Goal: Task Accomplishment & Management: Use online tool/utility

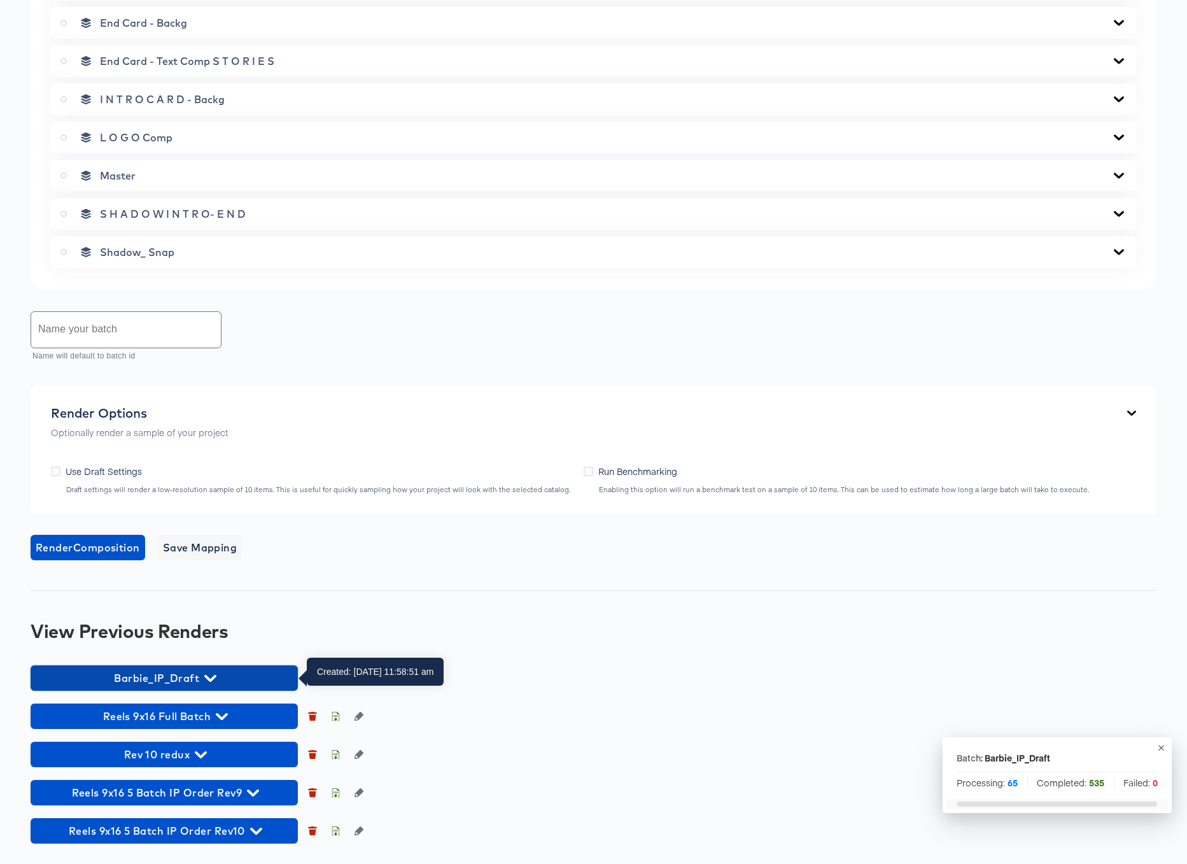
click at [212, 678] on icon "button" at bounding box center [210, 678] width 12 height 7
click at [208, 677] on icon "button" at bounding box center [210, 678] width 12 height 7
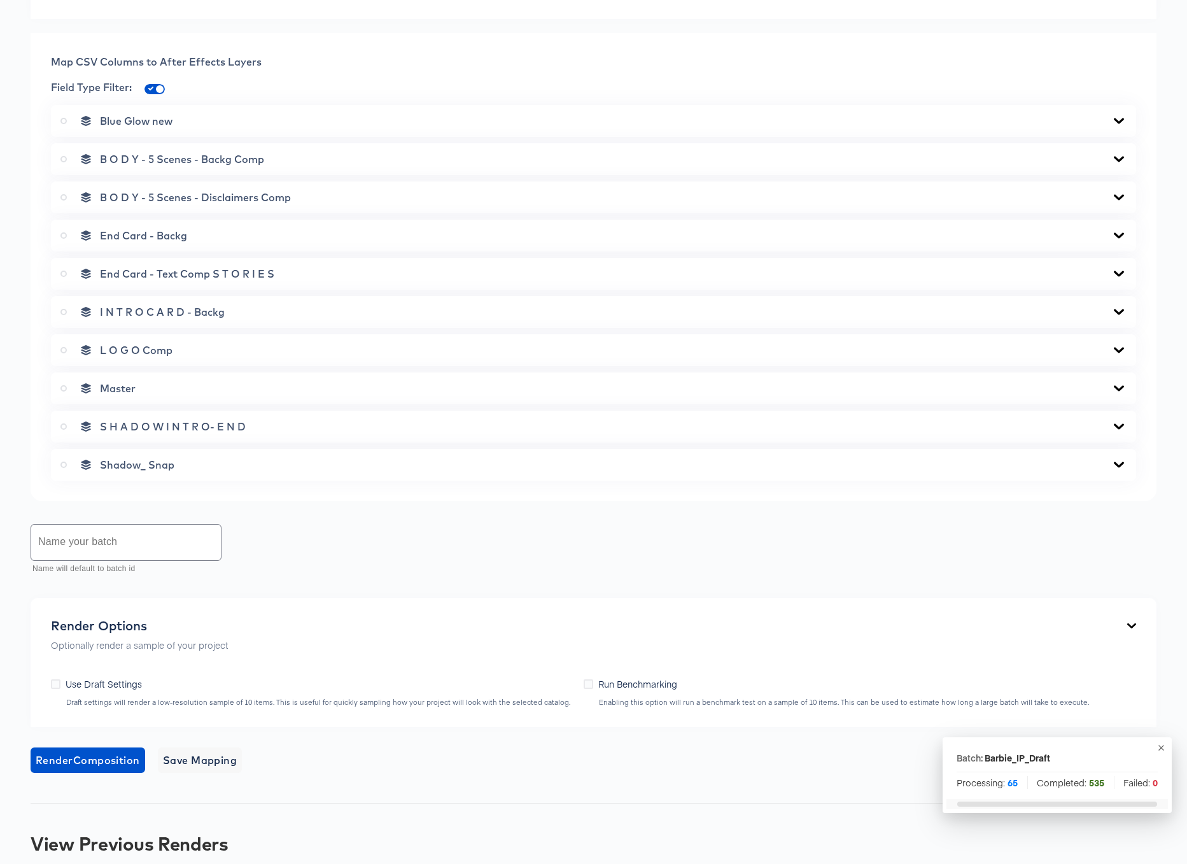
scroll to position [673, 0]
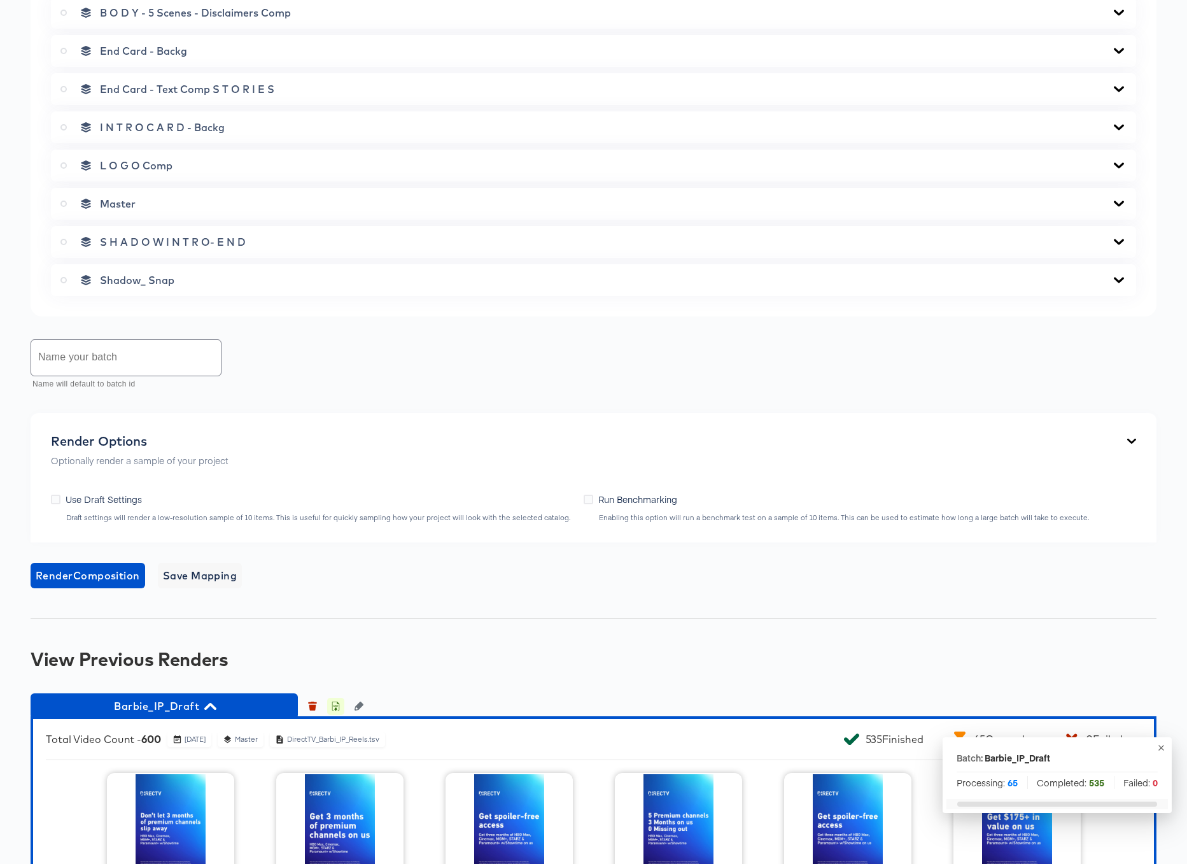
click at [334, 707] on icon "button" at bounding box center [335, 706] width 9 height 9
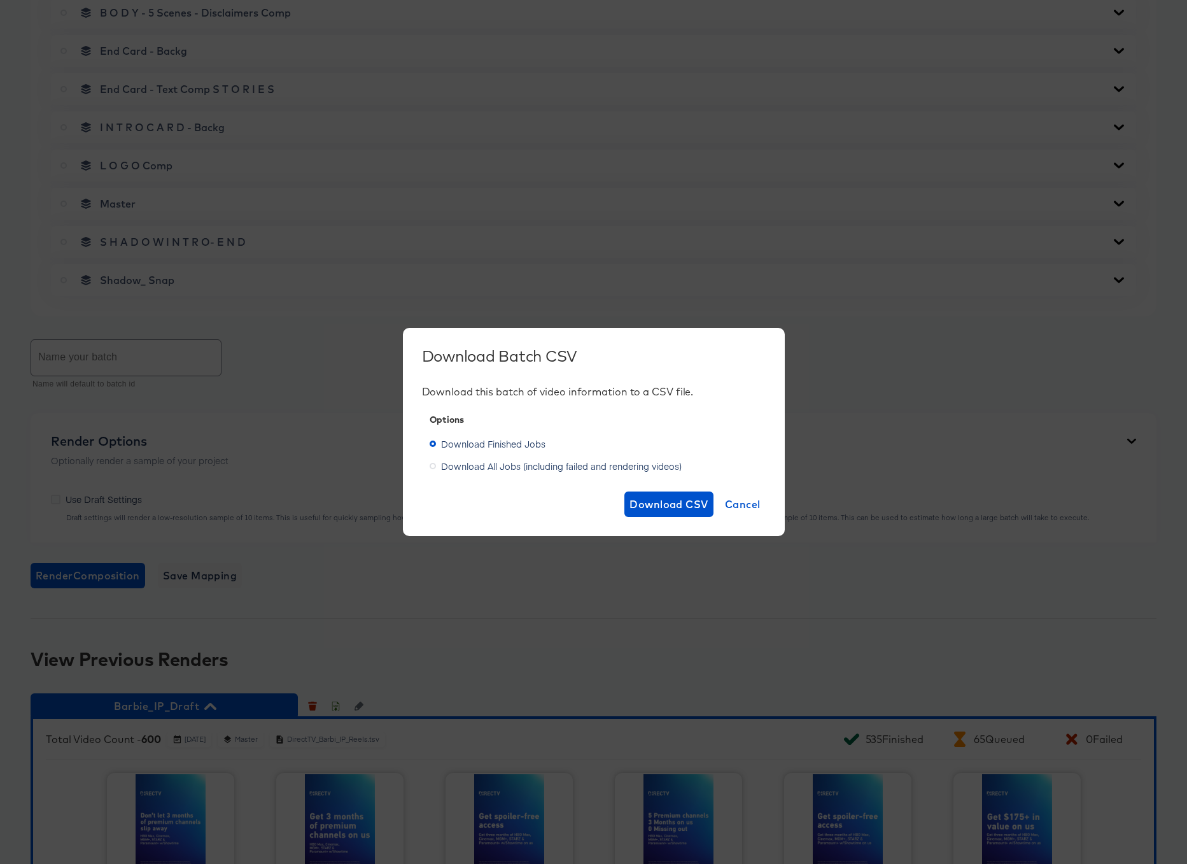
click at [554, 467] on span "Download All Jobs (including failed and rendering videos)" at bounding box center [561, 466] width 241 height 13
click at [0, 0] on input "Download All Jobs (including failed and rendering videos)" at bounding box center [0, 0] width 0 height 0
click at [517, 444] on span "Download Finished Jobs" at bounding box center [493, 443] width 104 height 13
click at [0, 0] on input "Download Finished Jobs" at bounding box center [0, 0] width 0 height 0
click at [654, 509] on span "Download CSV" at bounding box center [669, 504] width 79 height 18
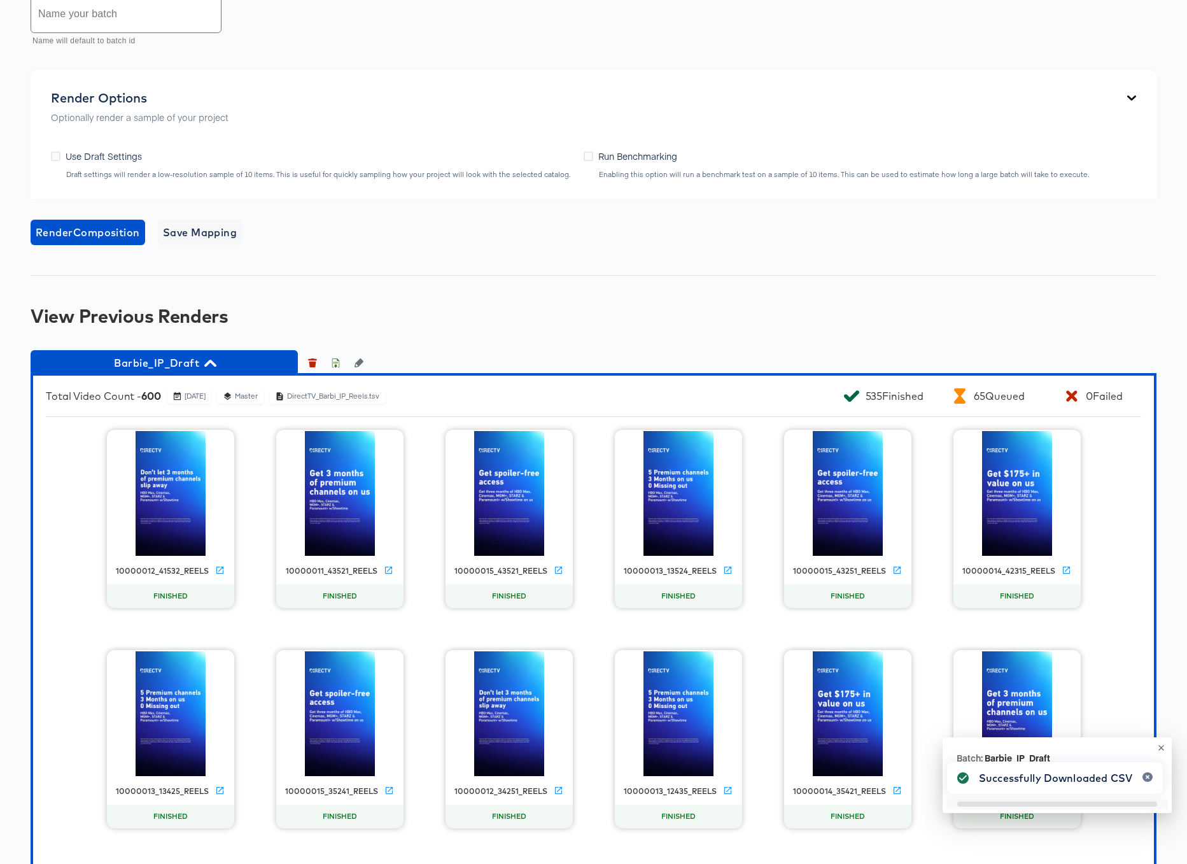
scroll to position [1021, 0]
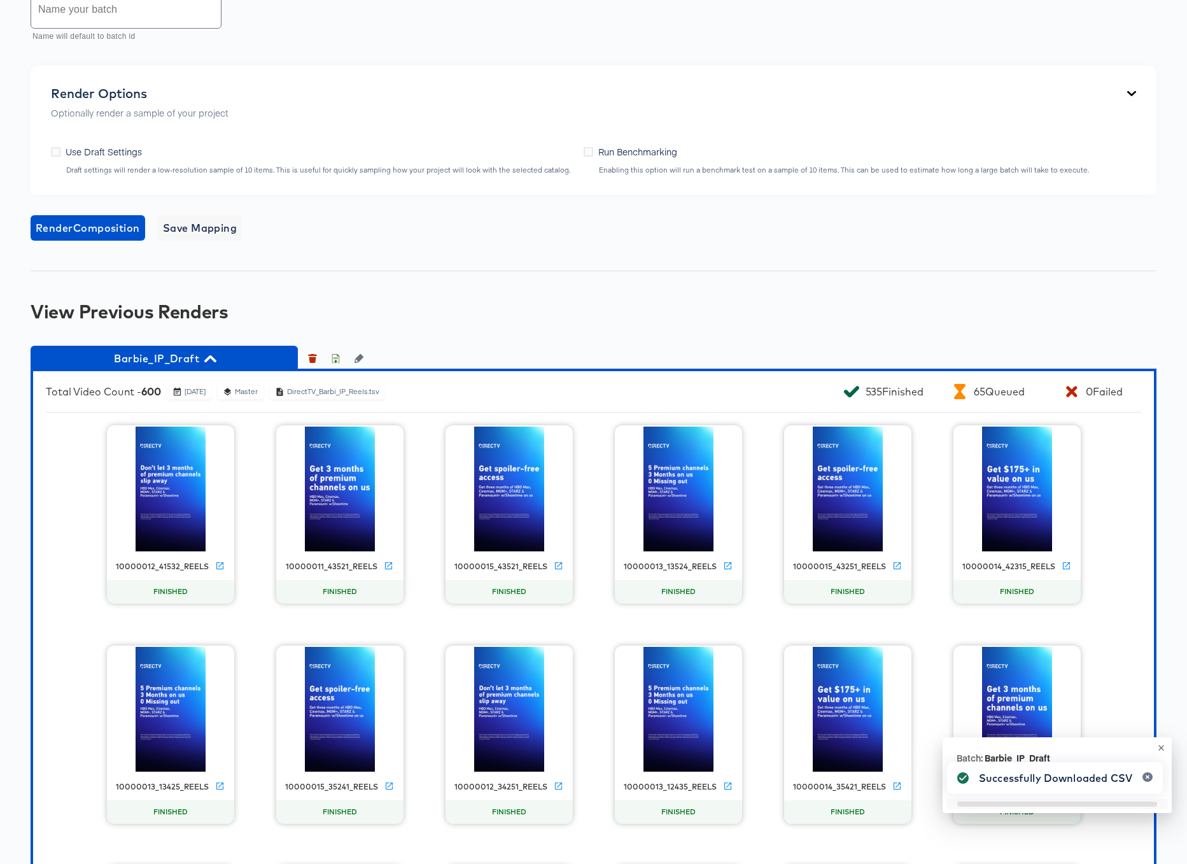
click at [1160, 747] on icon "button" at bounding box center [1162, 748] width 10 height 10
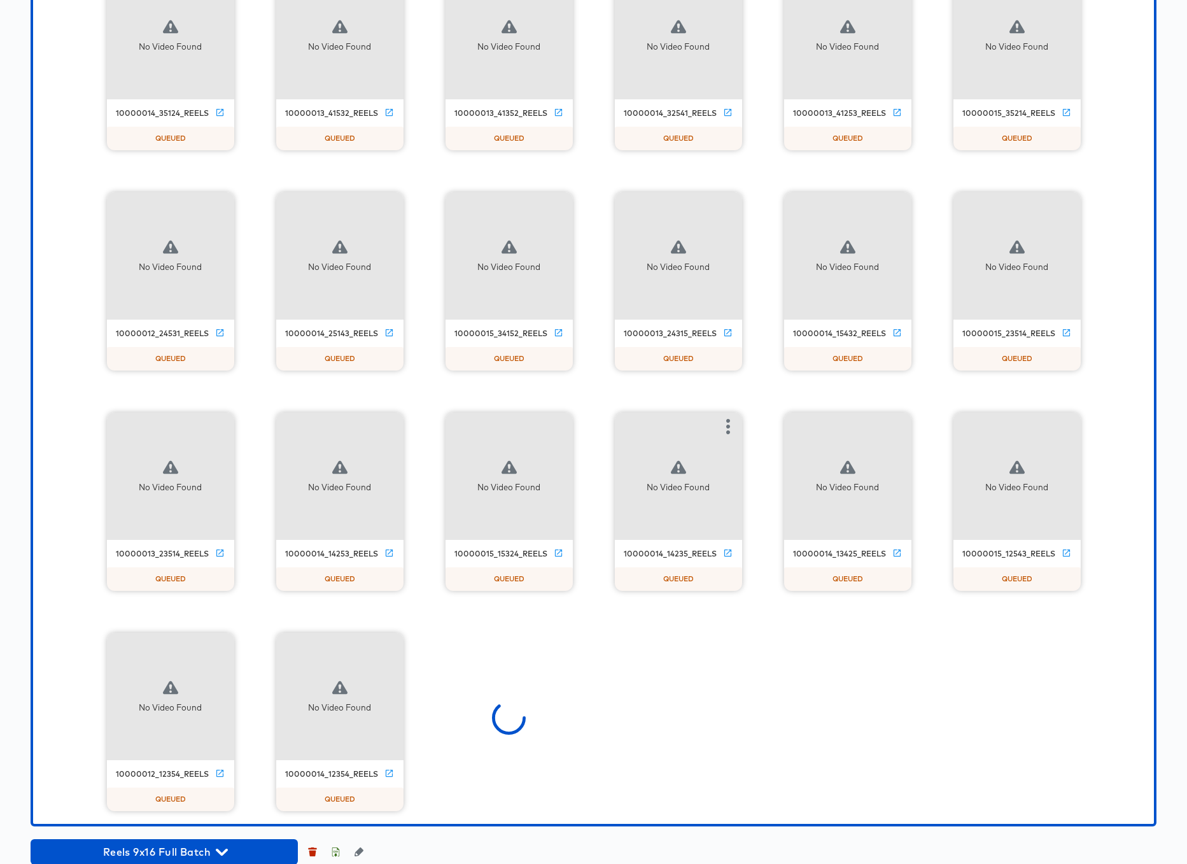
scroll to position [8743, 0]
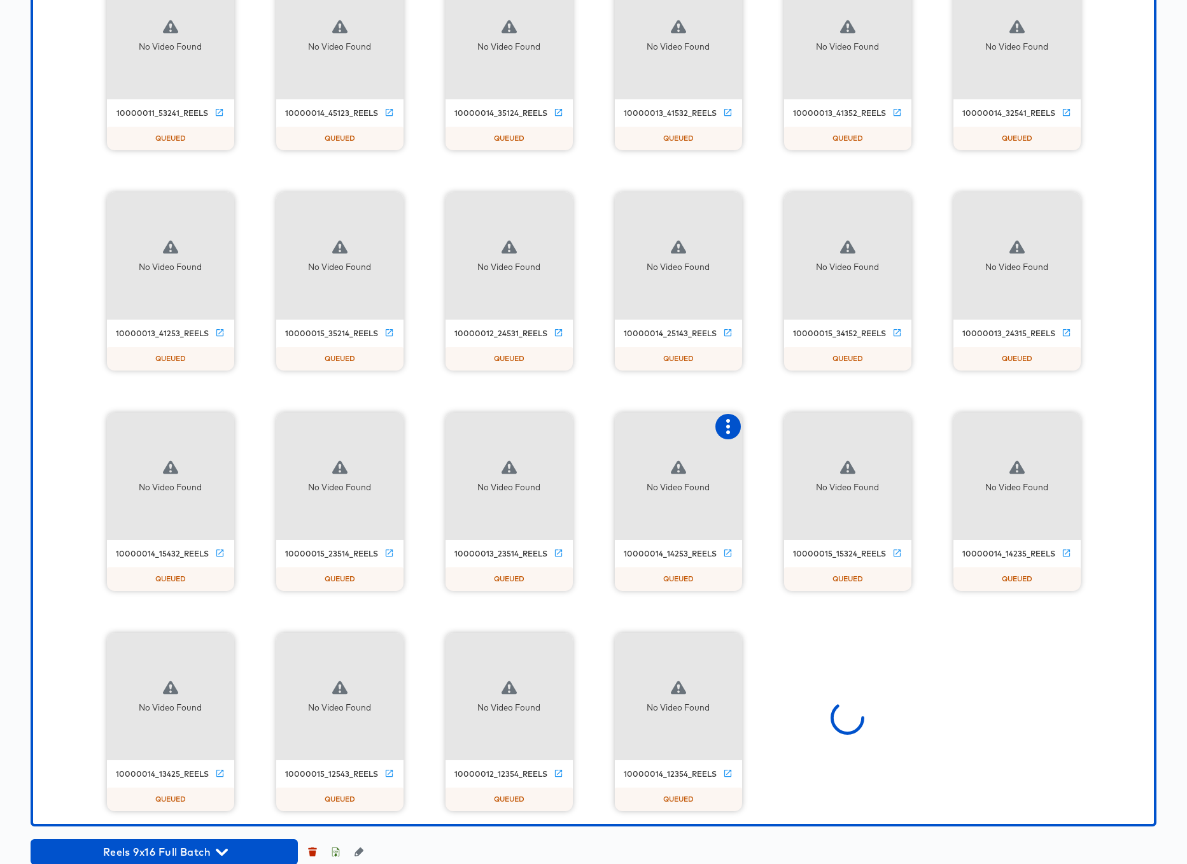
click at [732, 428] on icon "button" at bounding box center [728, 426] width 15 height 15
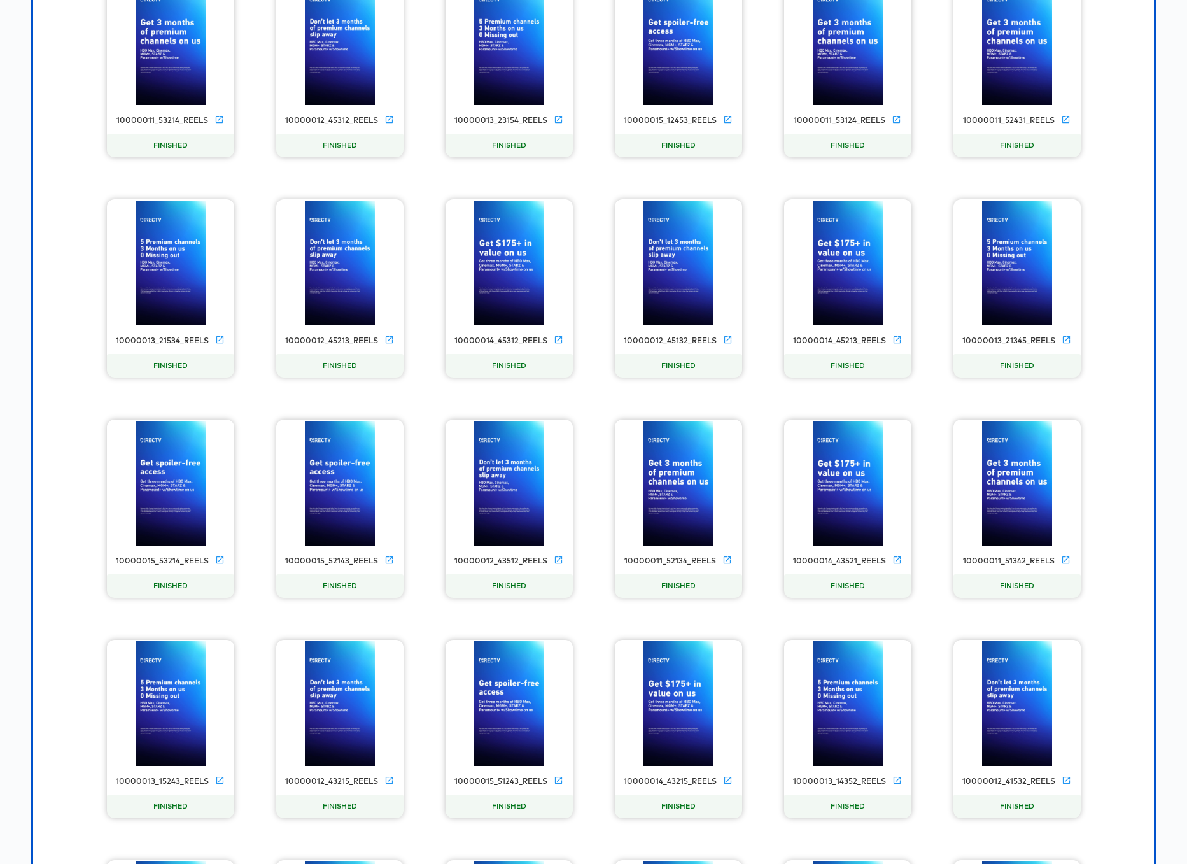
scroll to position [0, 0]
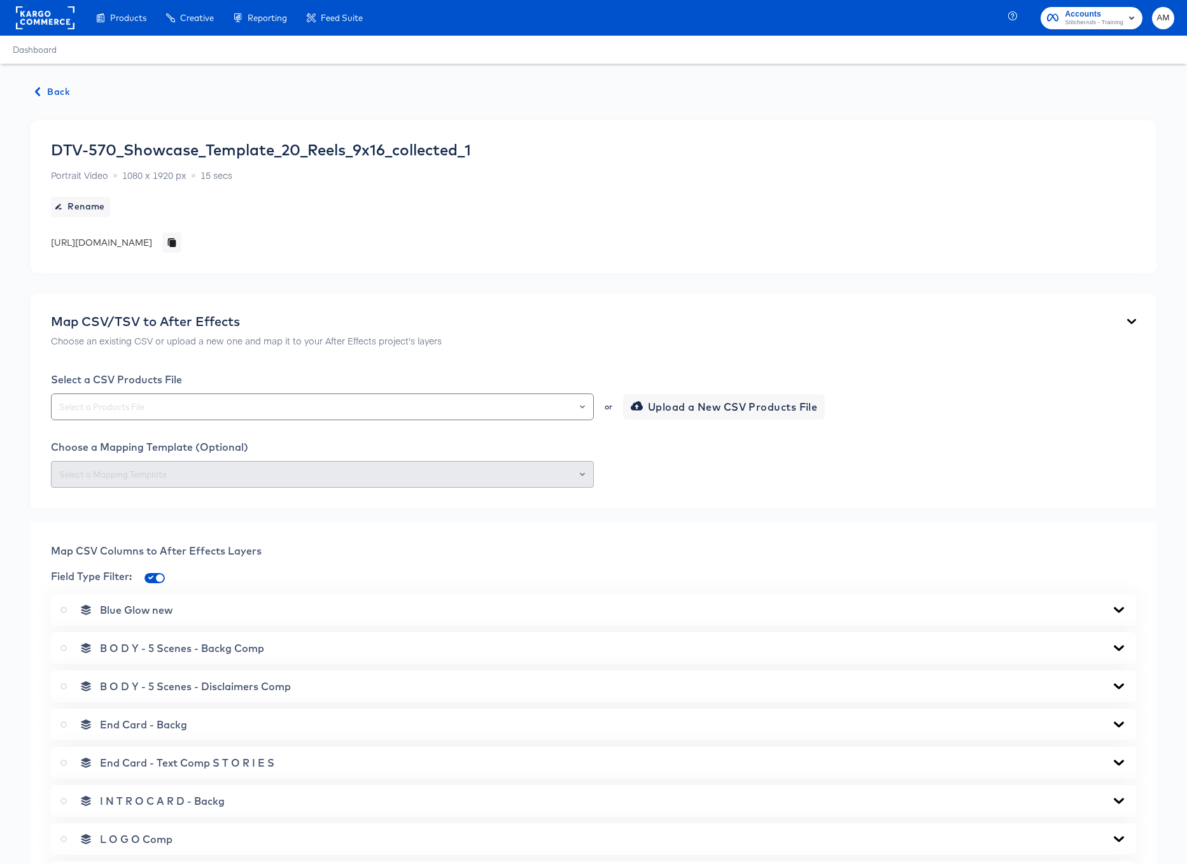
click at [43, 93] on span "Back" at bounding box center [53, 92] width 34 height 16
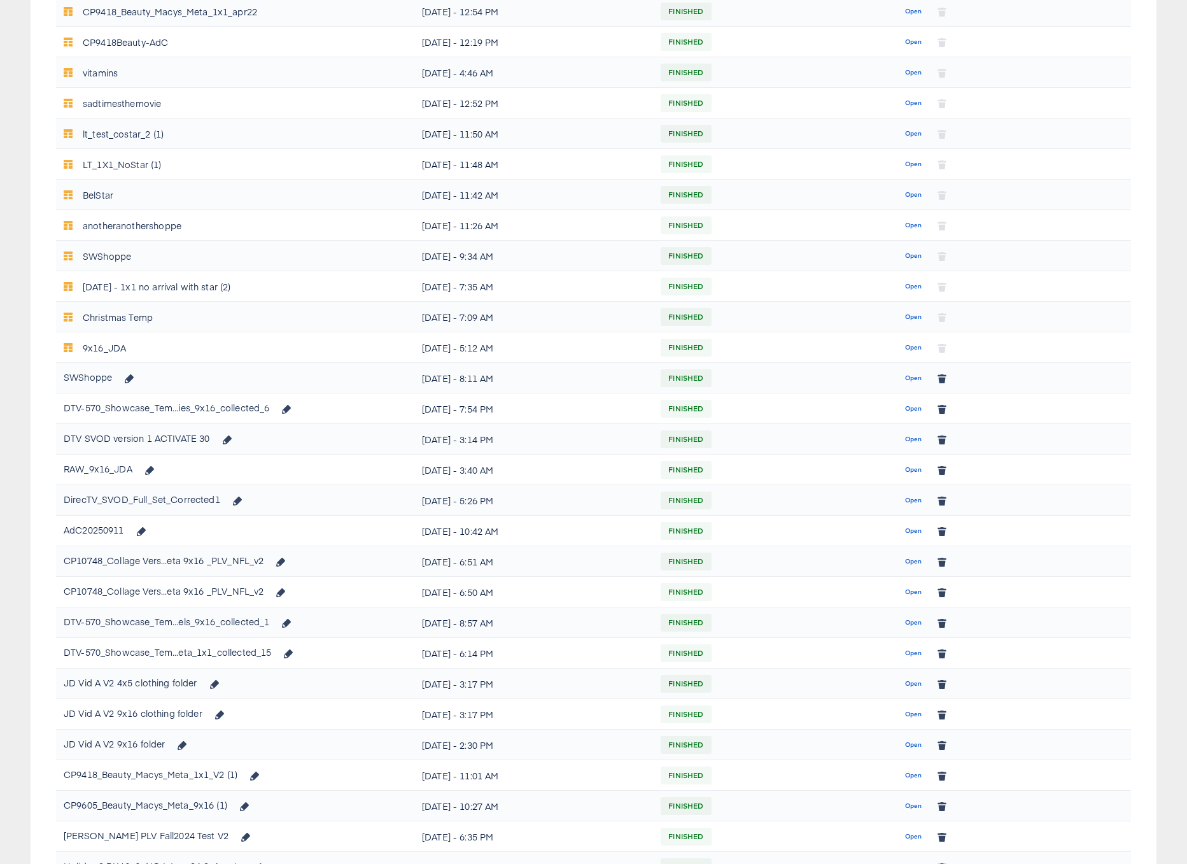
scroll to position [527, 0]
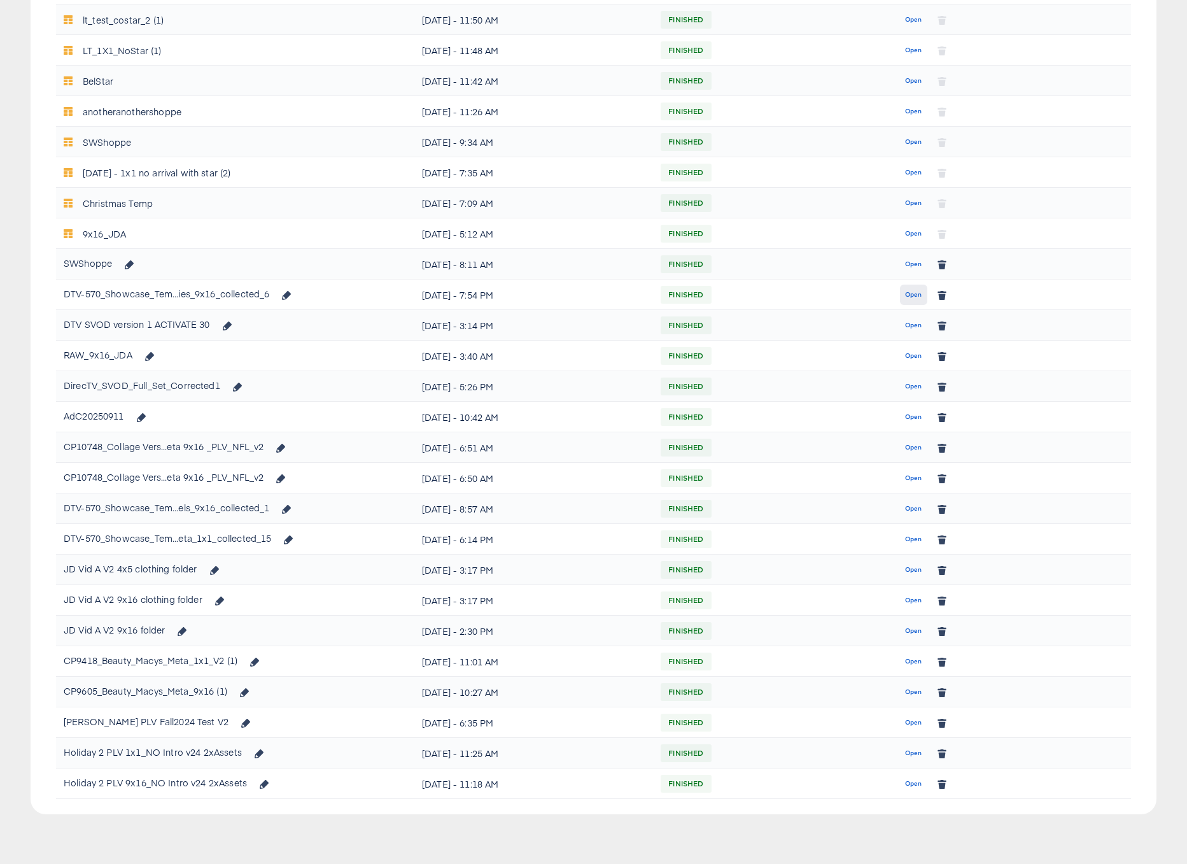
click at [913, 295] on span "Open" at bounding box center [913, 294] width 17 height 11
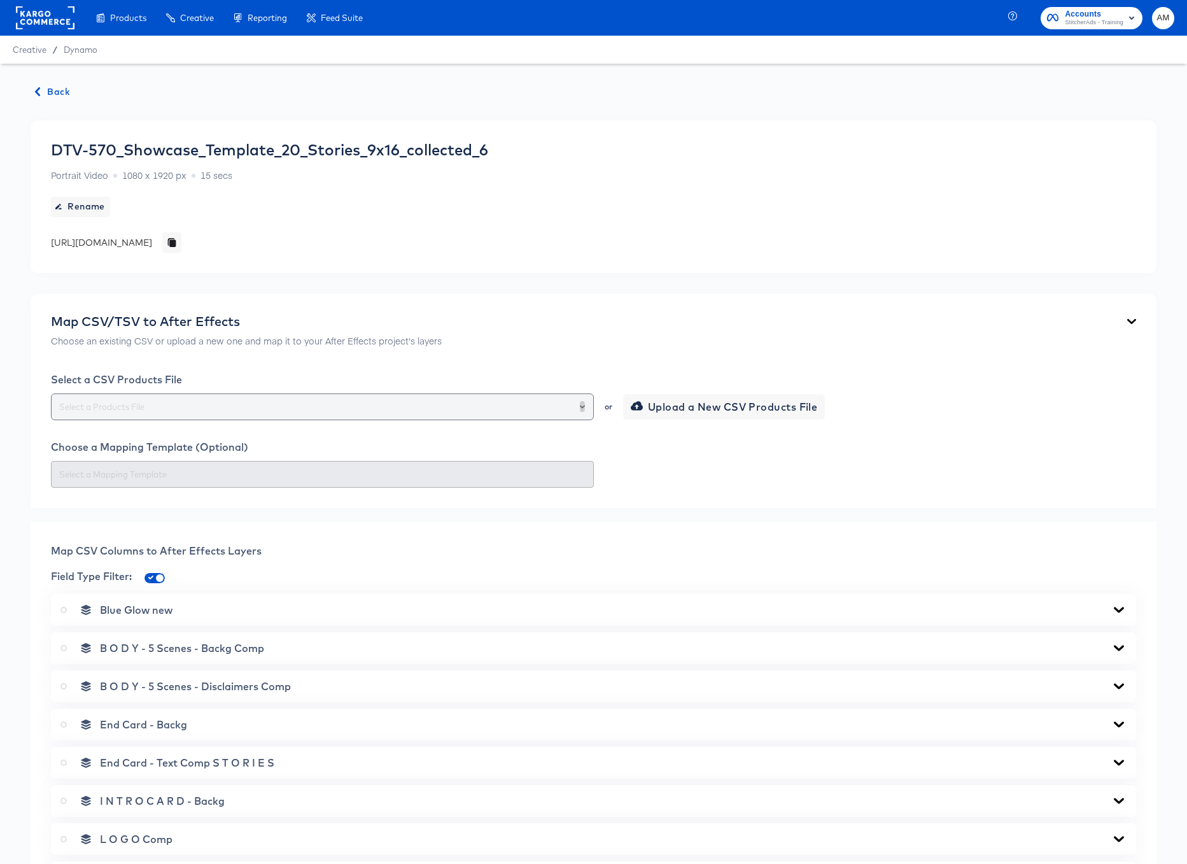
click at [582, 407] on icon "Open" at bounding box center [582, 406] width 5 height 3
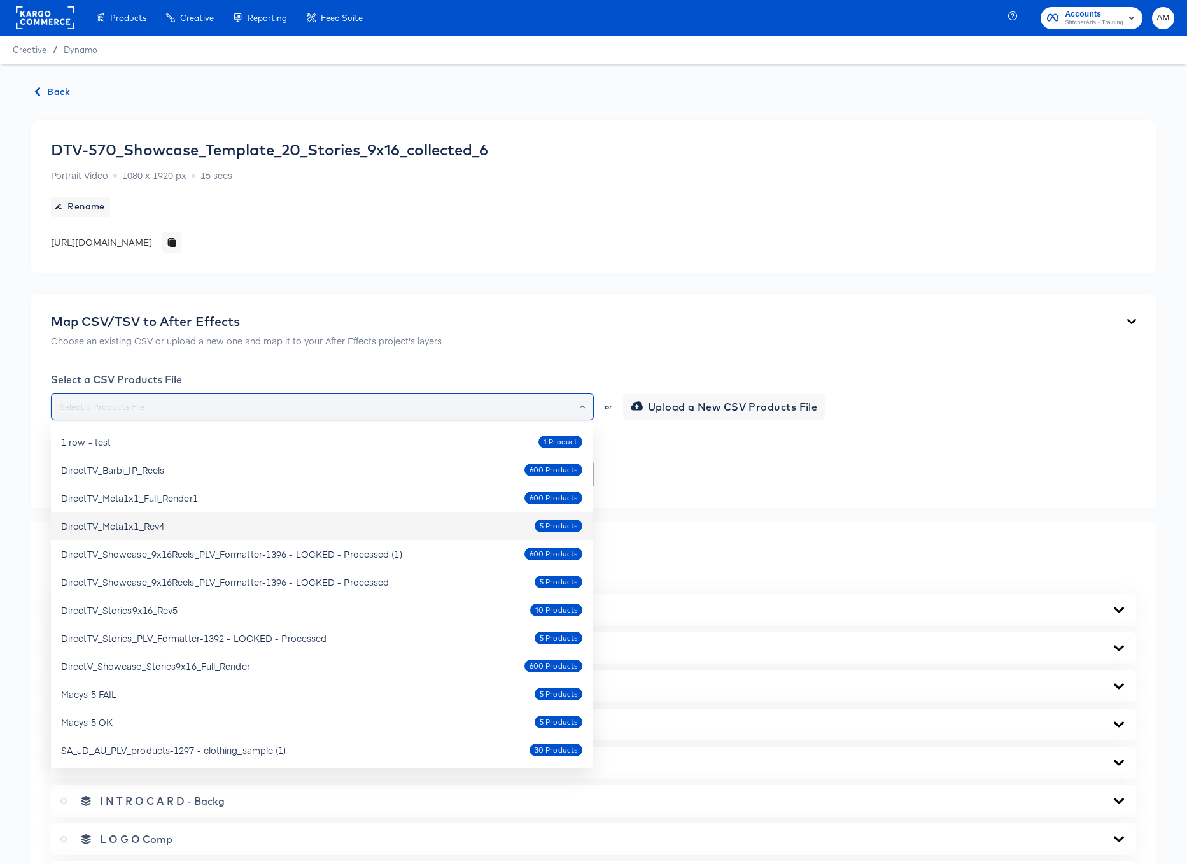
click at [584, 407] on icon "Close" at bounding box center [581, 406] width 5 height 3
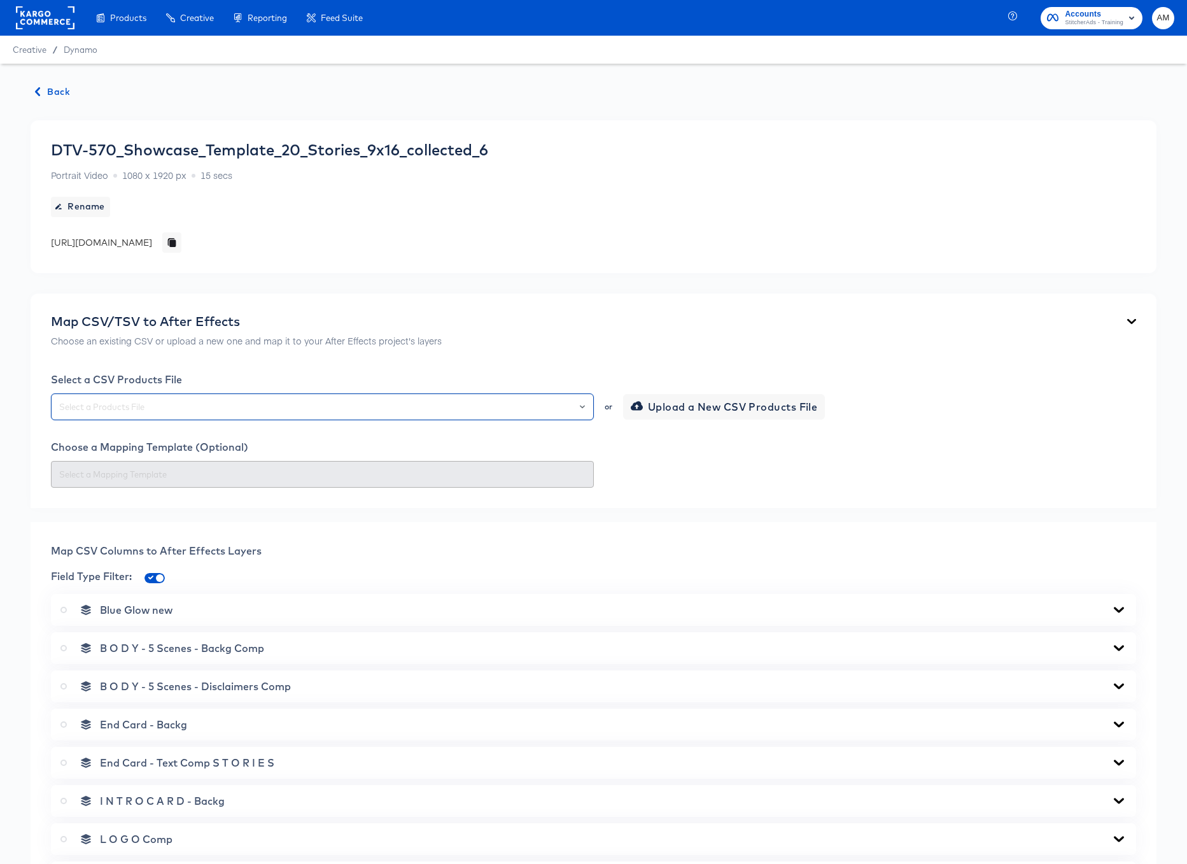
click at [51, 81] on div "Back DTV-570_Showcase_Template_20_Stories_9x16_collected_6 Portrait Video 1080 …" at bounding box center [593, 733] width 1187 height 1339
click at [52, 90] on span "Back" at bounding box center [53, 92] width 34 height 16
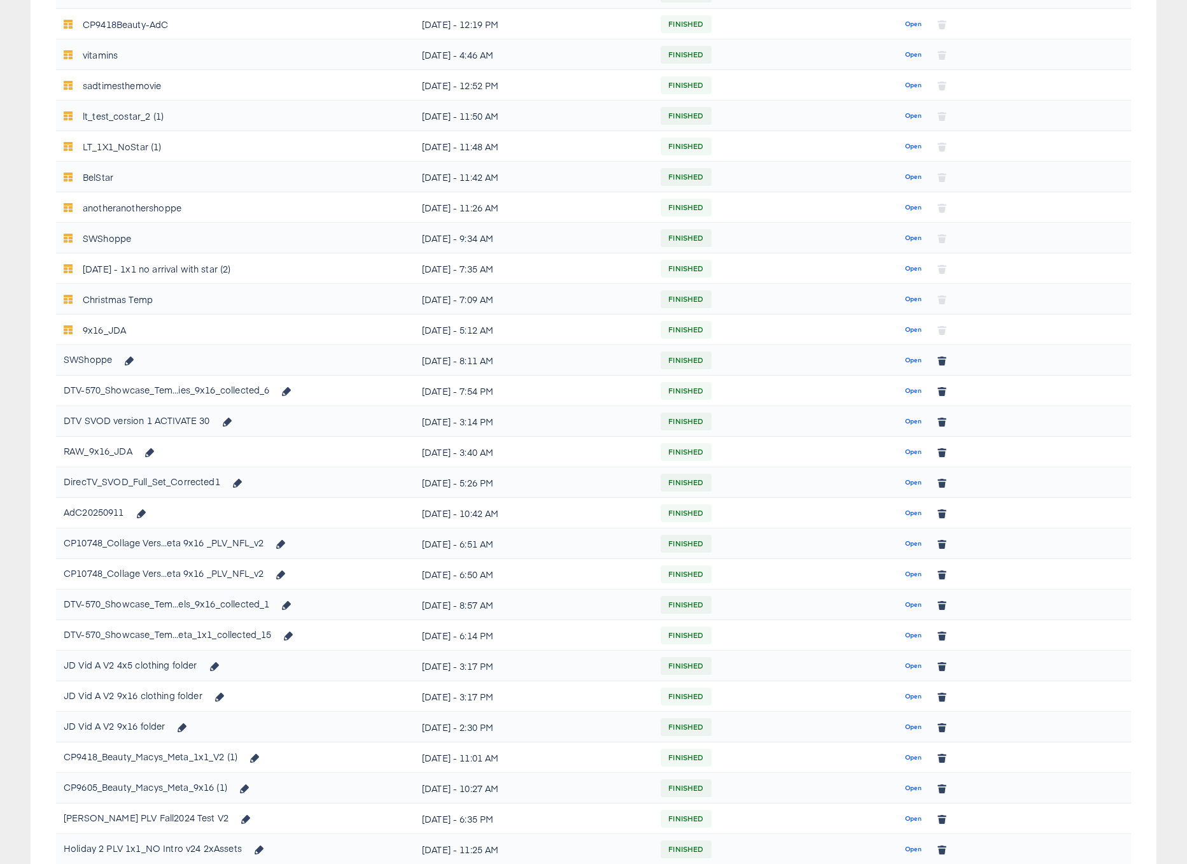
scroll to position [527, 0]
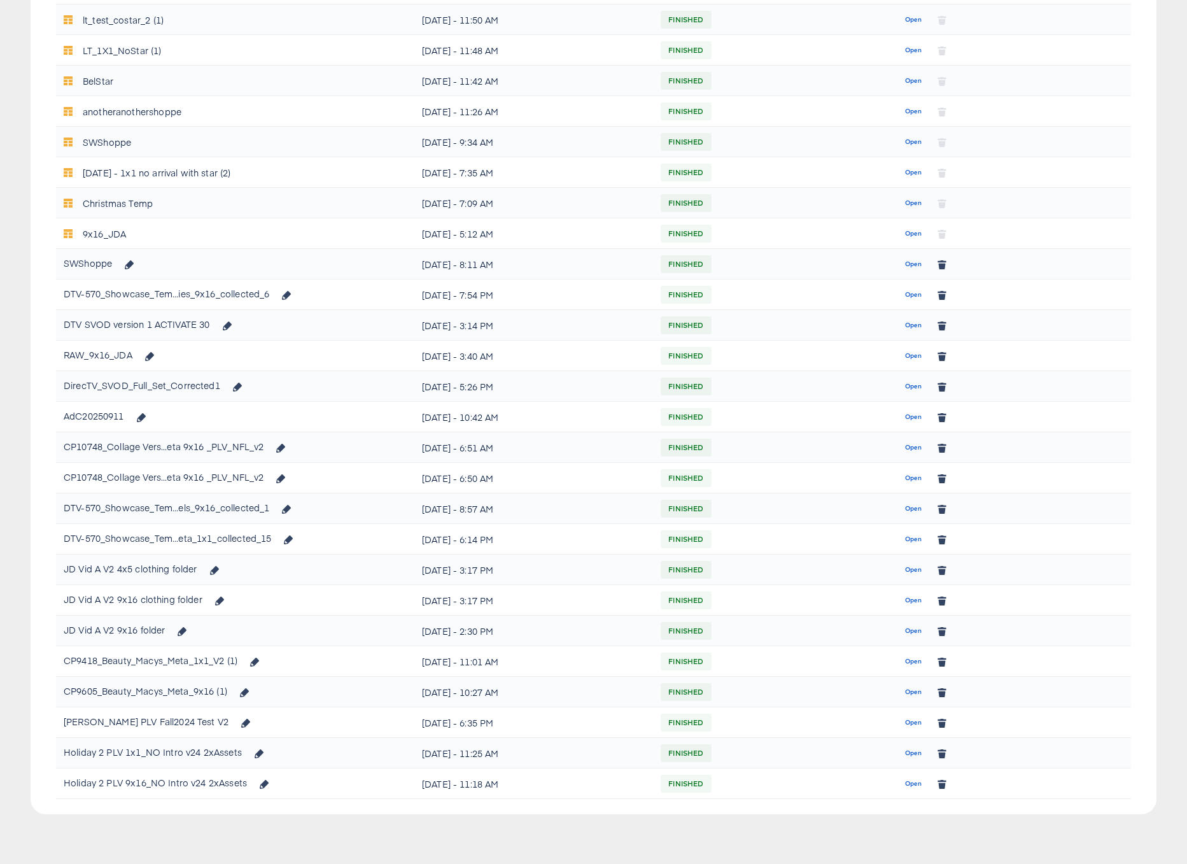
click at [251, 511] on div "DTV-570_Showcase_Tem...els_9x16_collected_1" at bounding box center [167, 507] width 206 height 20
click at [909, 507] on span "Open" at bounding box center [913, 508] width 17 height 11
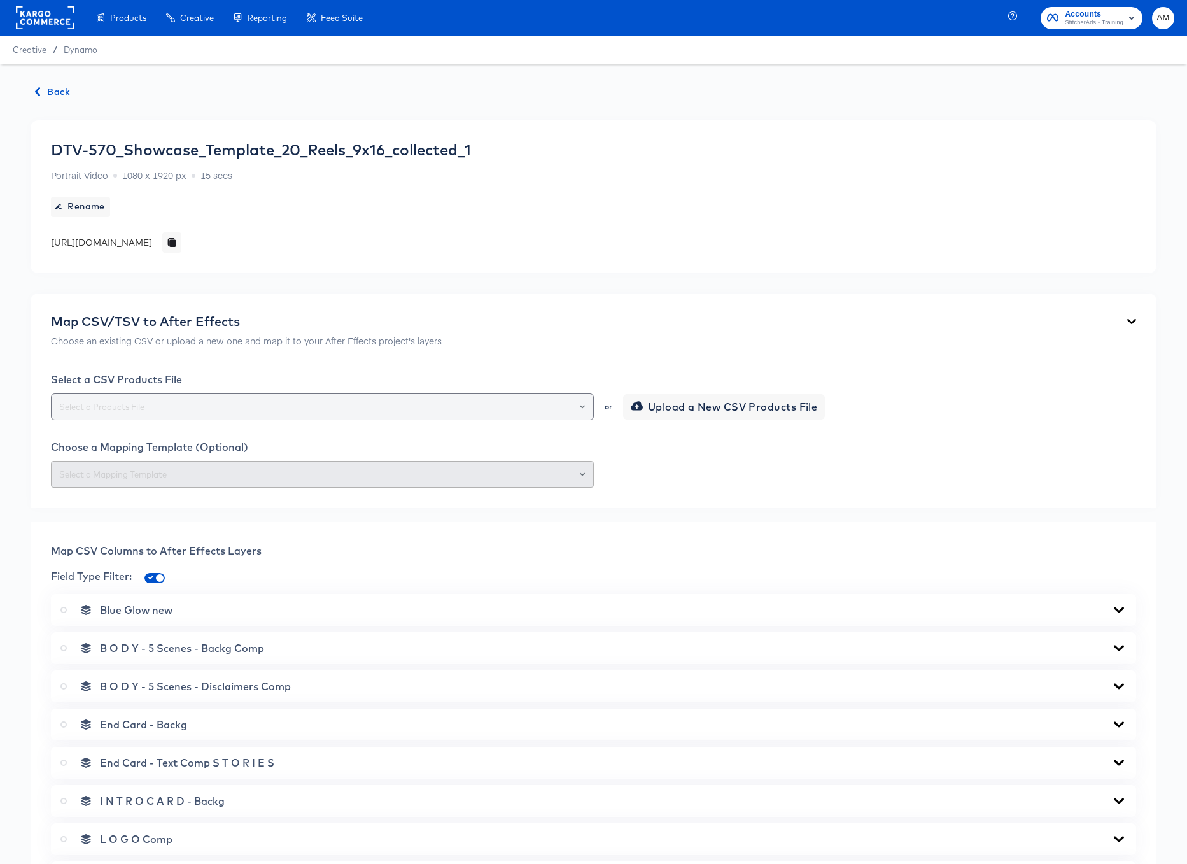
click at [584, 404] on div at bounding box center [577, 407] width 22 height 18
click at [583, 407] on icon "Open" at bounding box center [582, 406] width 5 height 5
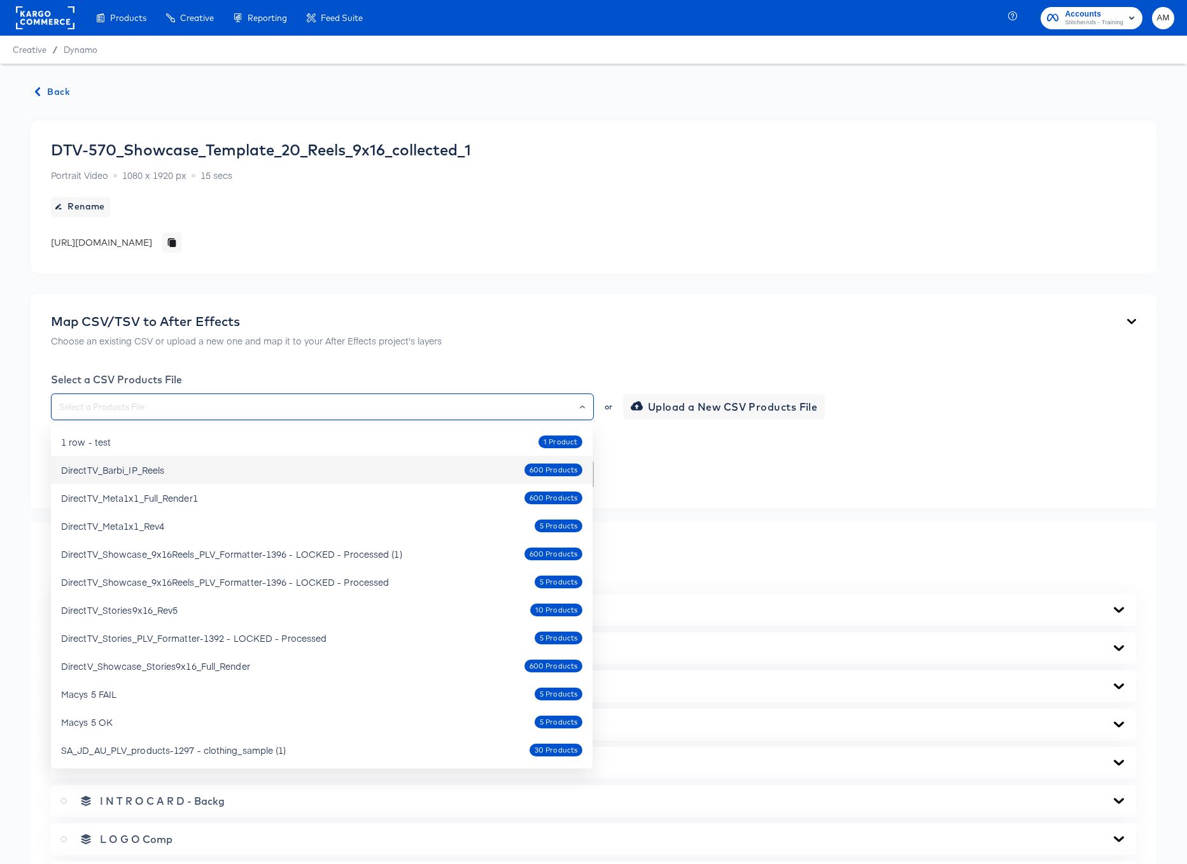
click at [685, 448] on div "Choose a Mapping Template (Optional)" at bounding box center [593, 447] width 1085 height 13
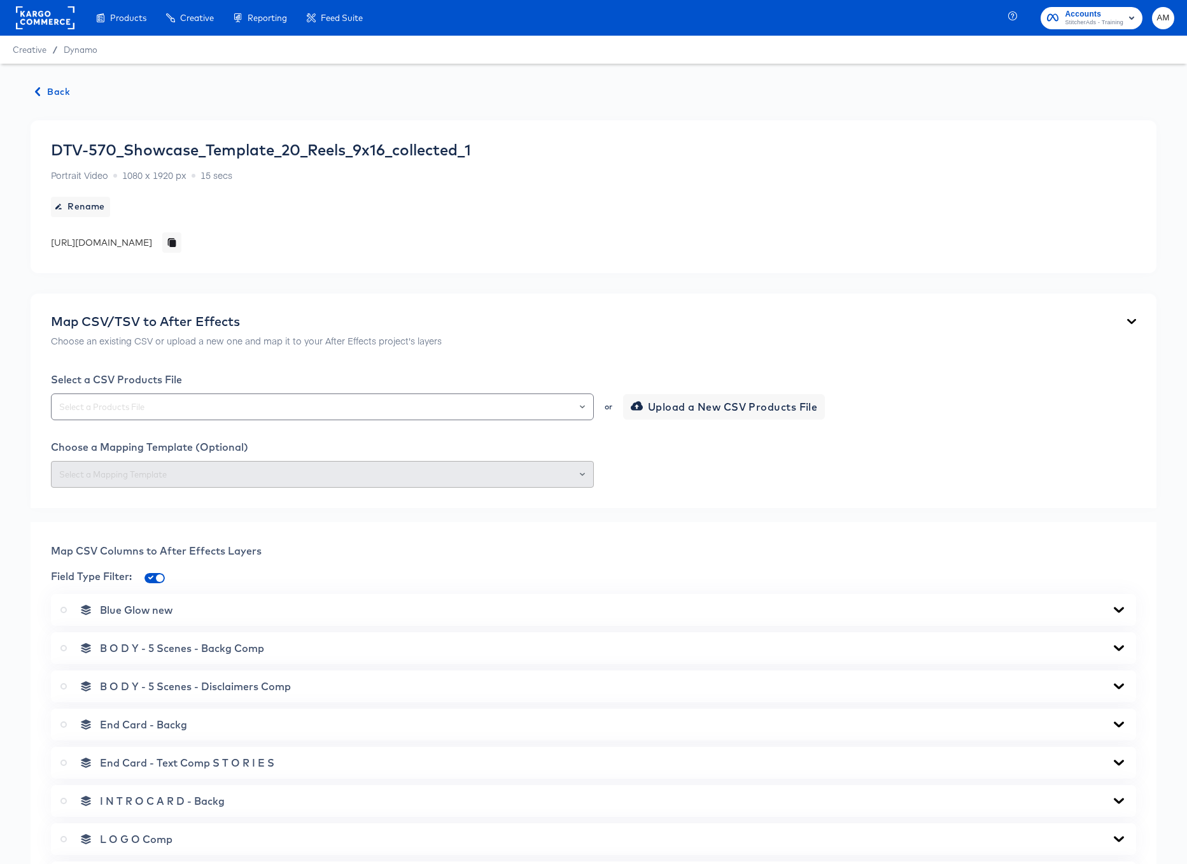
click at [60, 92] on span "Back" at bounding box center [53, 92] width 34 height 16
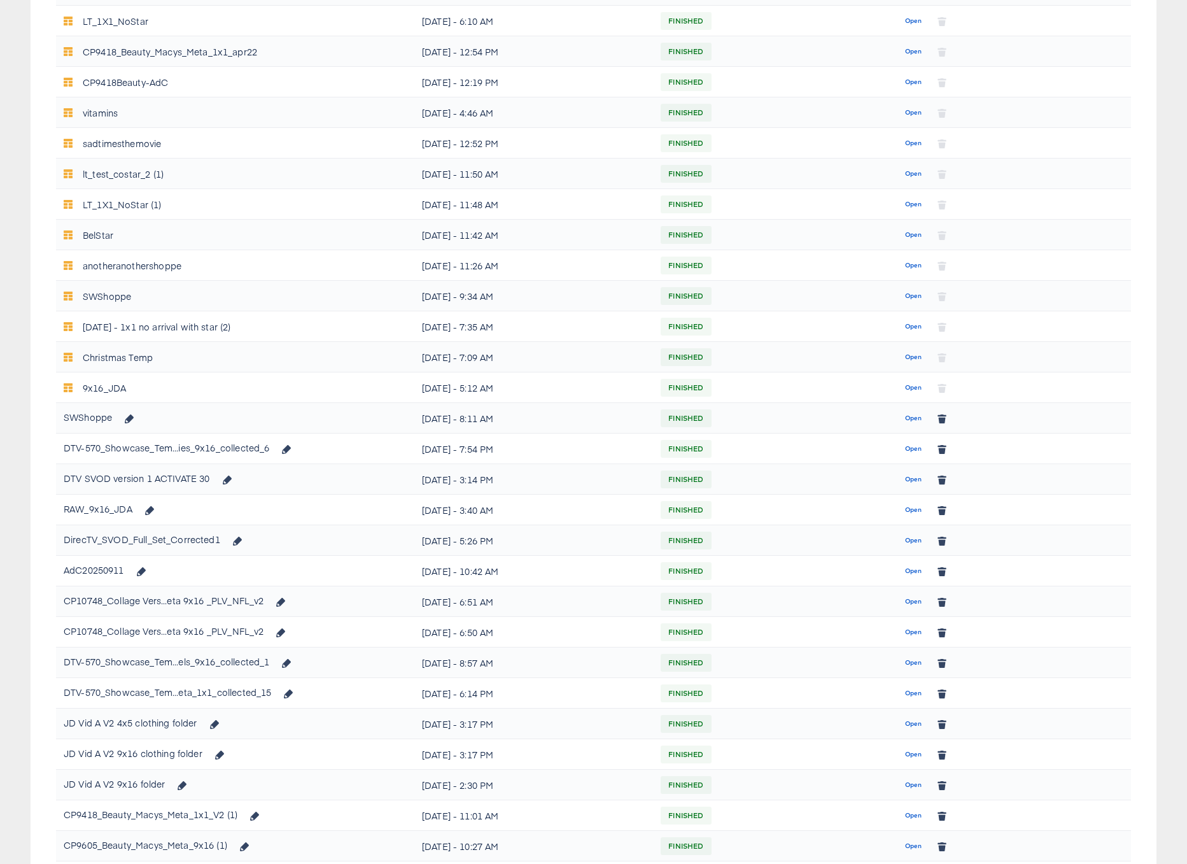
scroll to position [504, 0]
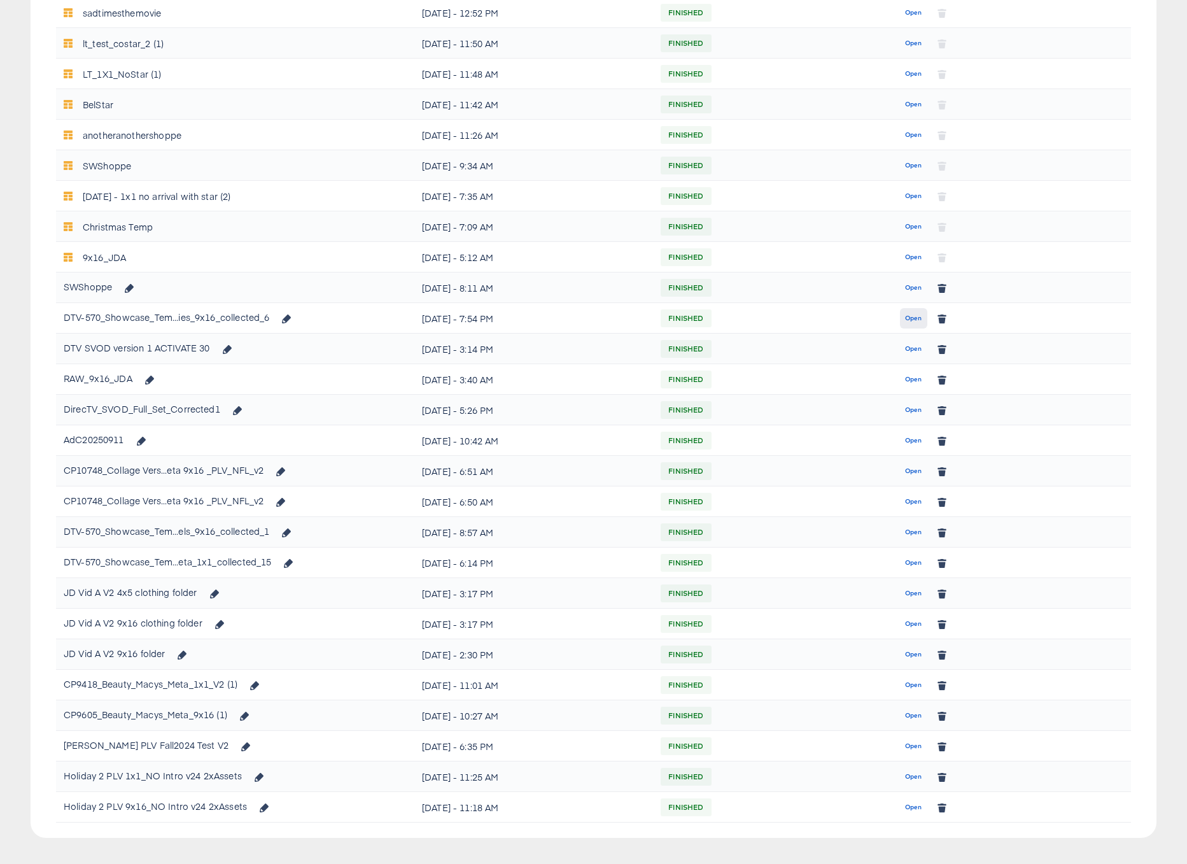
click at [914, 317] on span "Open" at bounding box center [913, 318] width 17 height 11
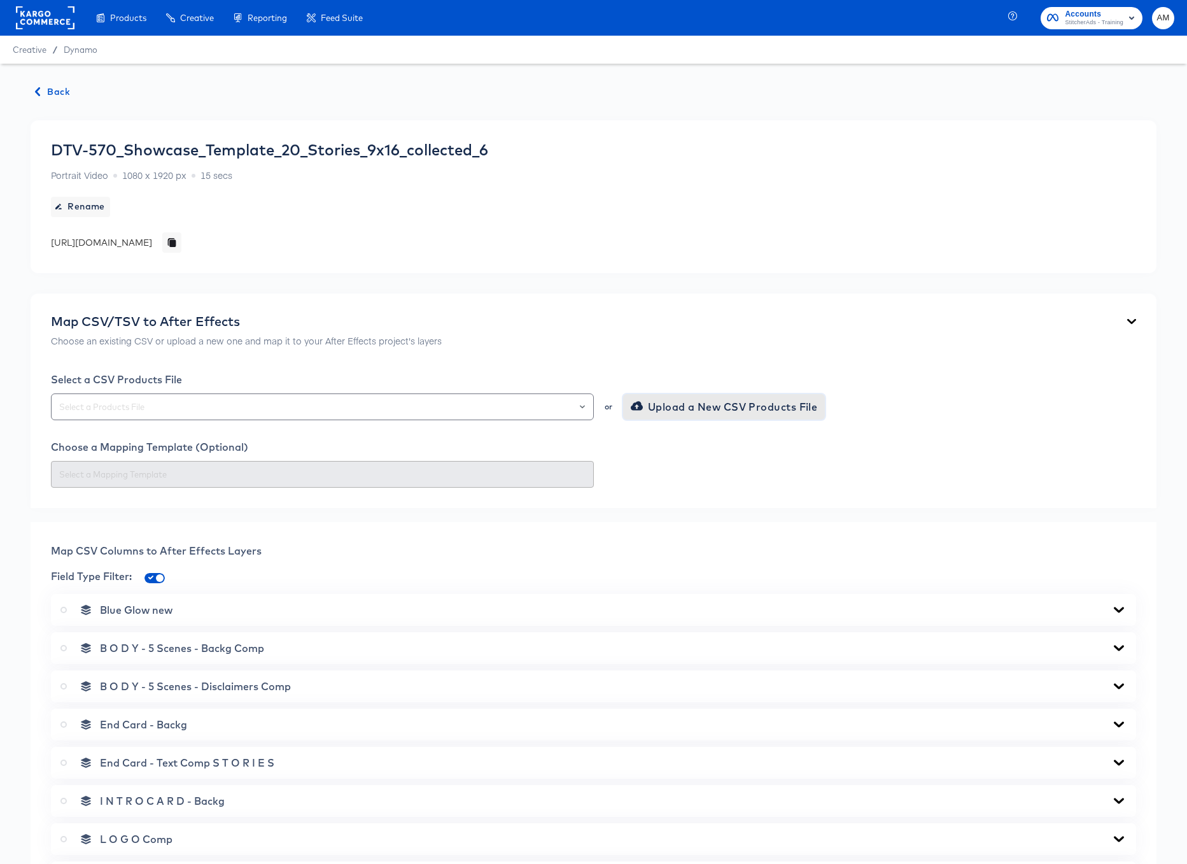
click at [657, 400] on span "Upload a New CSV Products File" at bounding box center [725, 407] width 185 height 18
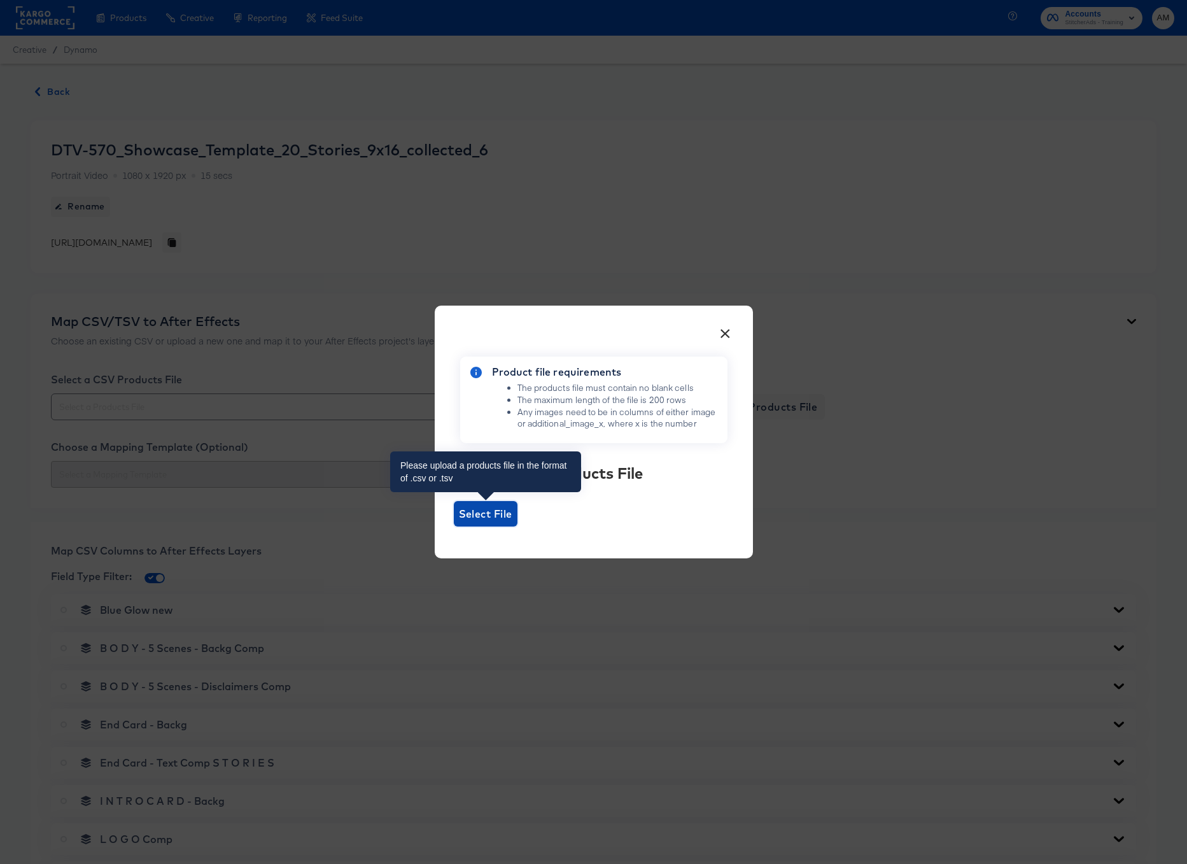
click at [465, 519] on span "Select File" at bounding box center [485, 514] width 53 height 18
click at [454, 526] on input "Select File" at bounding box center [454, 526] width 0 height 0
click at [737, 328] on div "× Product file requirements The products file must contain no blank cells The m…" at bounding box center [594, 432] width 318 height 252
click at [488, 518] on span "Select File" at bounding box center [485, 514] width 53 height 18
click at [454, 526] on input "Select File" at bounding box center [454, 526] width 0 height 0
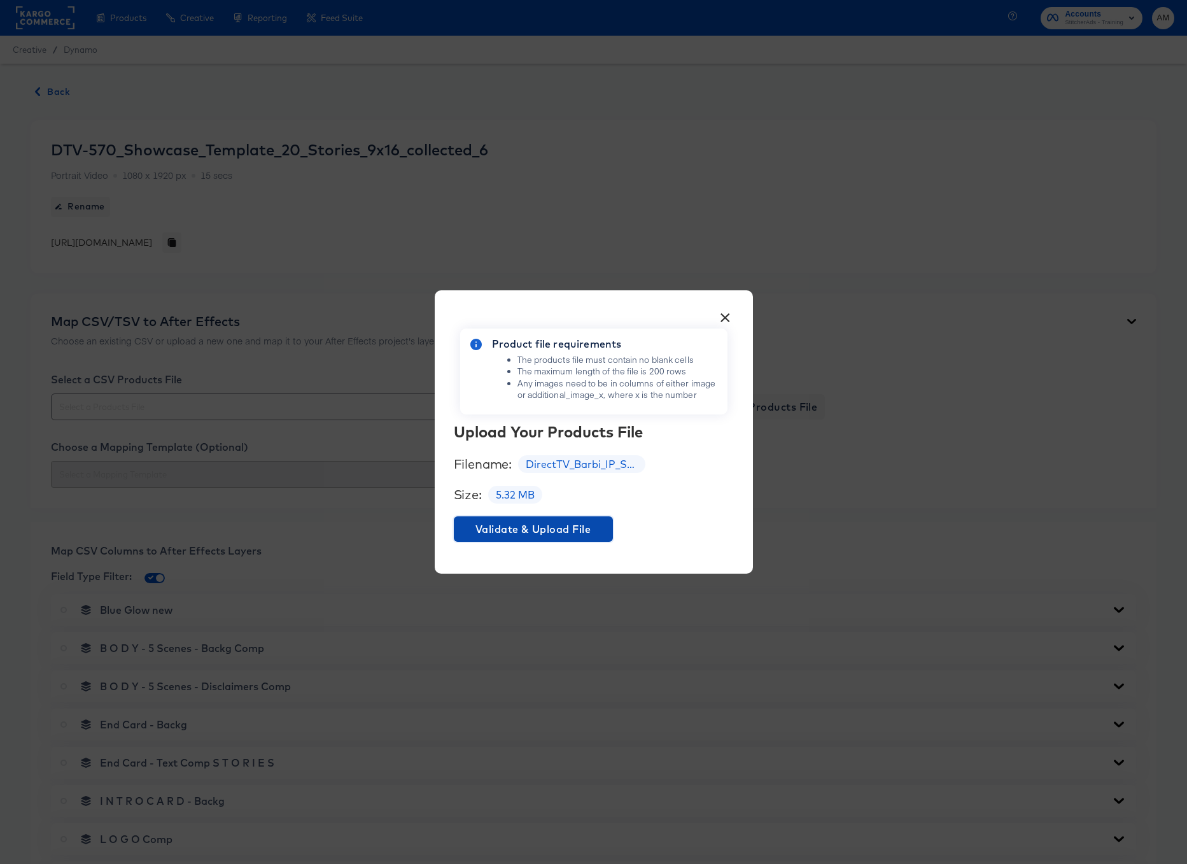
click at [510, 532] on span "Validate & Upload File" at bounding box center [533, 529] width 149 height 18
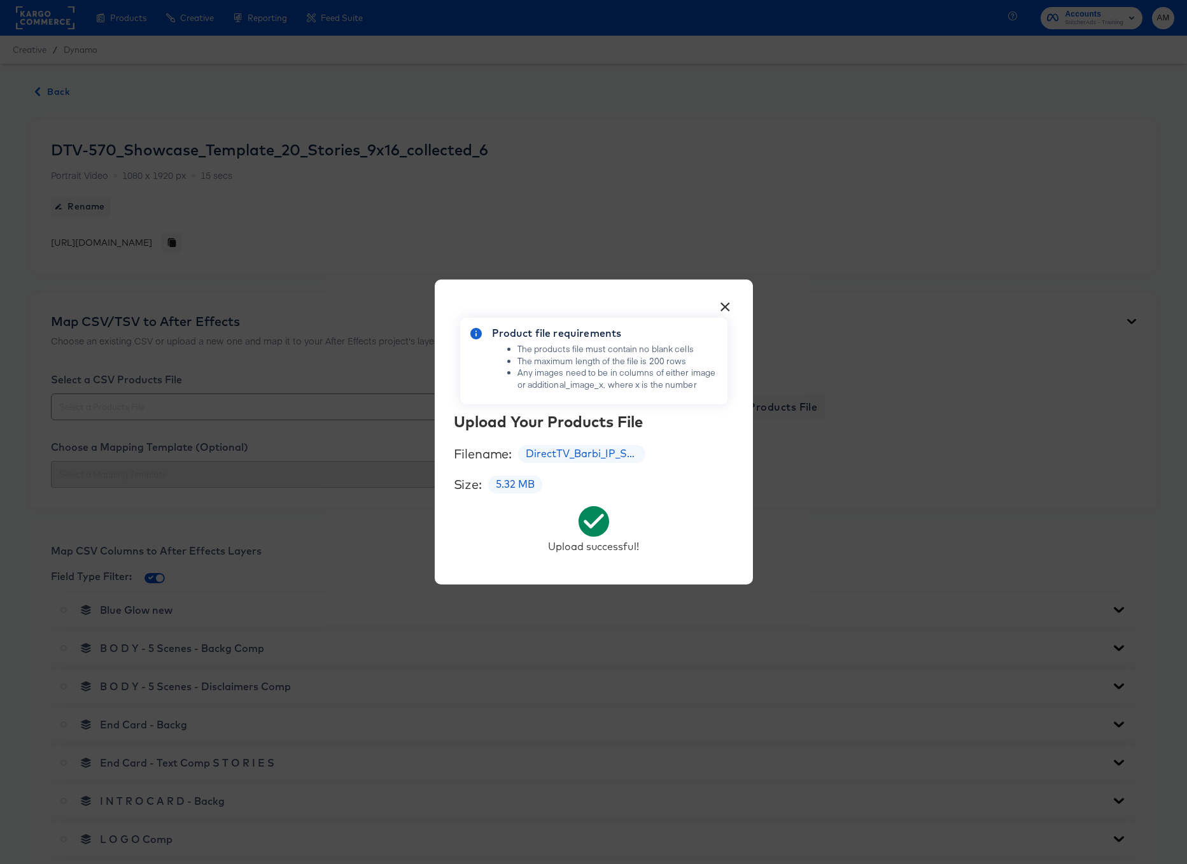
click at [723, 309] on button "×" at bounding box center [725, 303] width 23 height 23
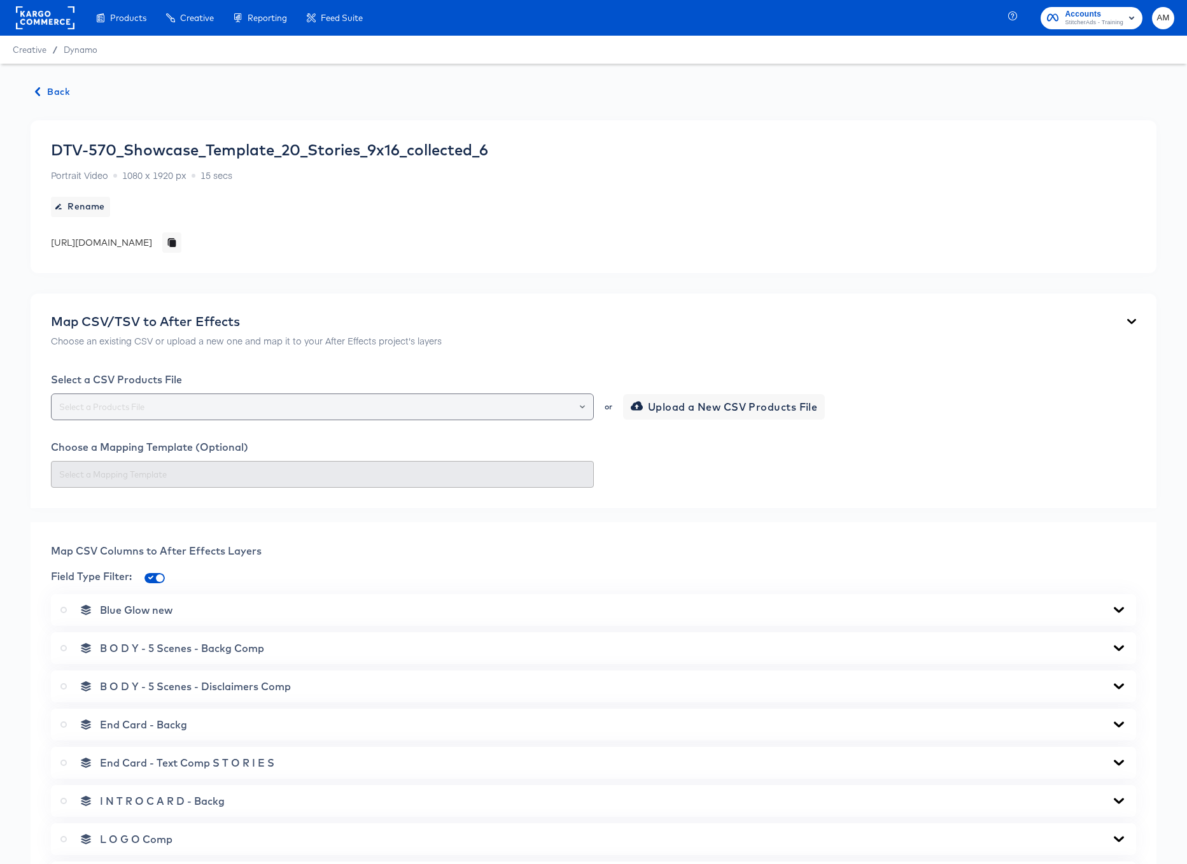
click at [318, 398] on div at bounding box center [322, 406] width 543 height 27
click at [581, 407] on icon "Open" at bounding box center [582, 406] width 5 height 3
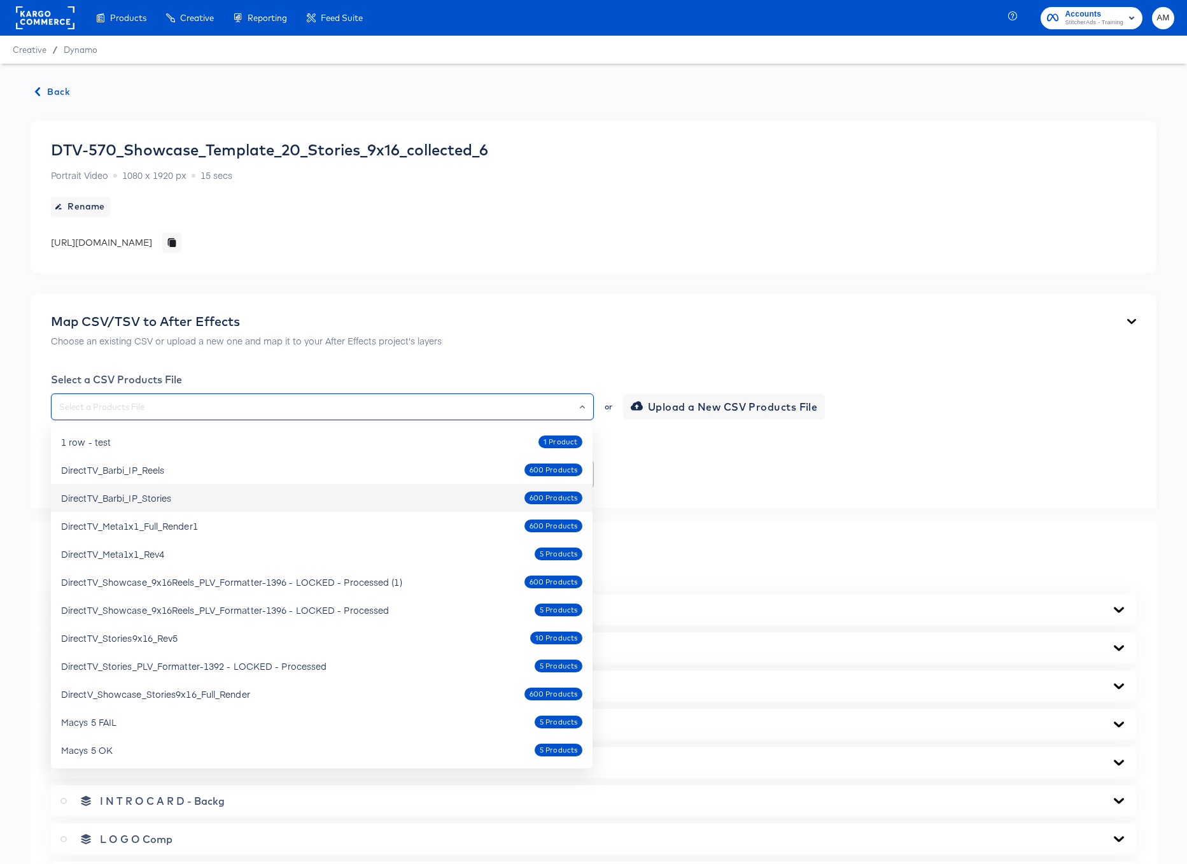
click at [203, 500] on div "DirectTV_Barbi_IP_Stories 600 Products" at bounding box center [321, 498] width 521 height 20
type input "DirectTV_Barbi_IP_Stories"
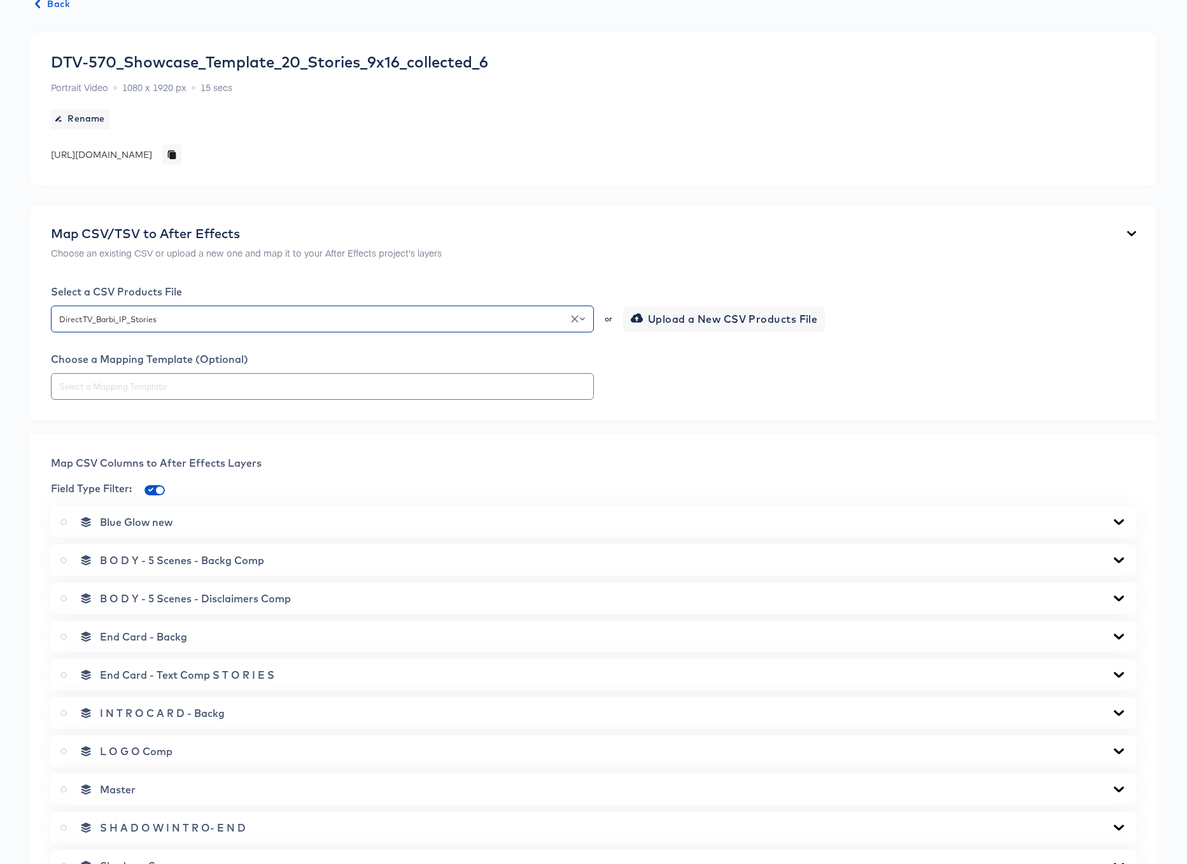
scroll to position [236, 0]
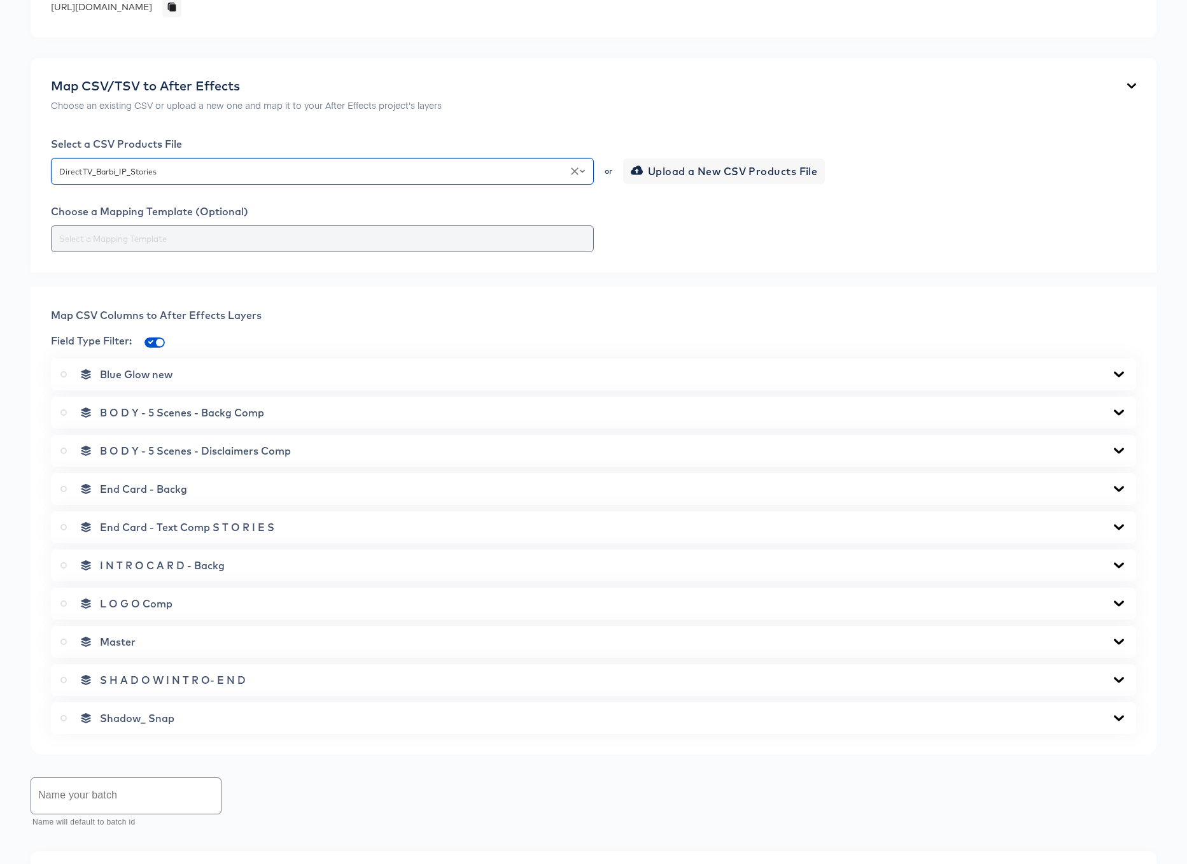
click at [578, 241] on div at bounding box center [581, 239] width 11 height 18
click at [462, 233] on input "text" at bounding box center [323, 239] width 532 height 15
click at [565, 362] on div "Blue Glow new" at bounding box center [593, 374] width 1085 height 32
click at [1110, 372] on div "Blue Glow new" at bounding box center [593, 374] width 1066 height 13
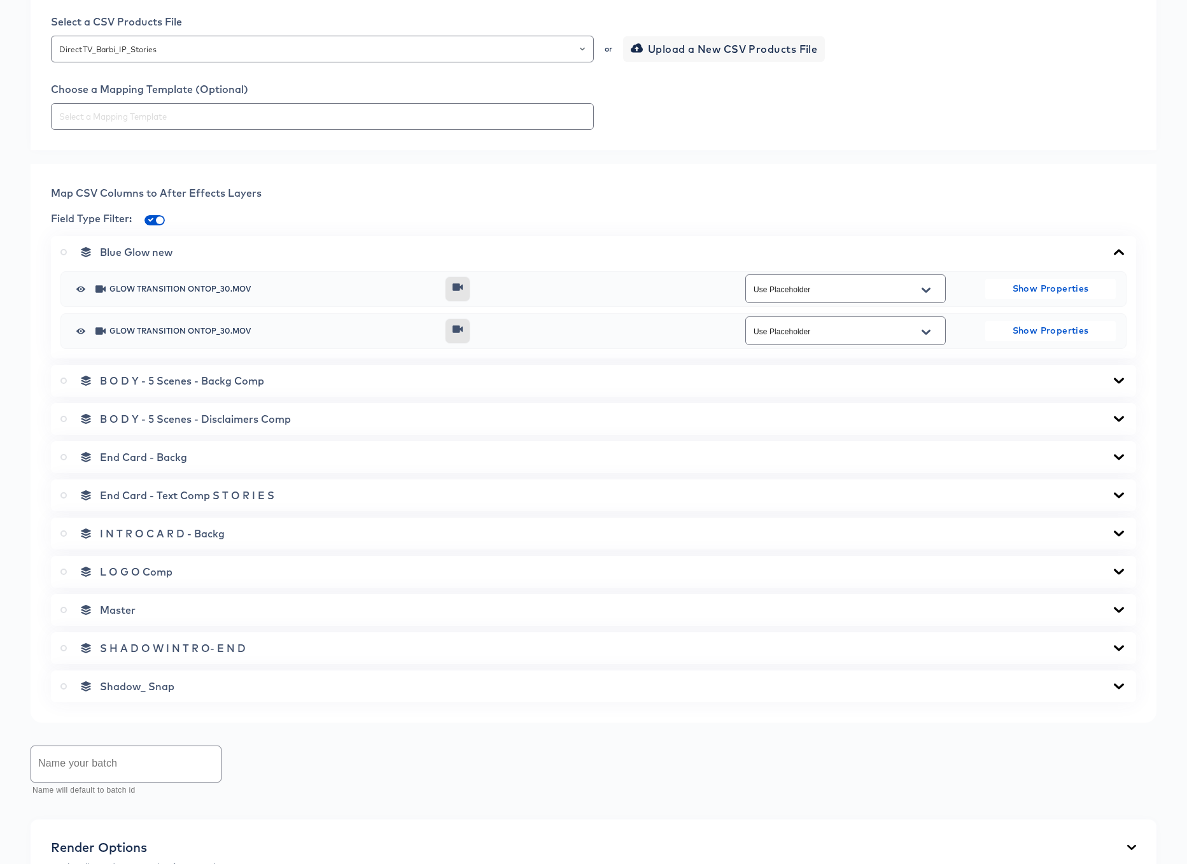
scroll to position [384, 0]
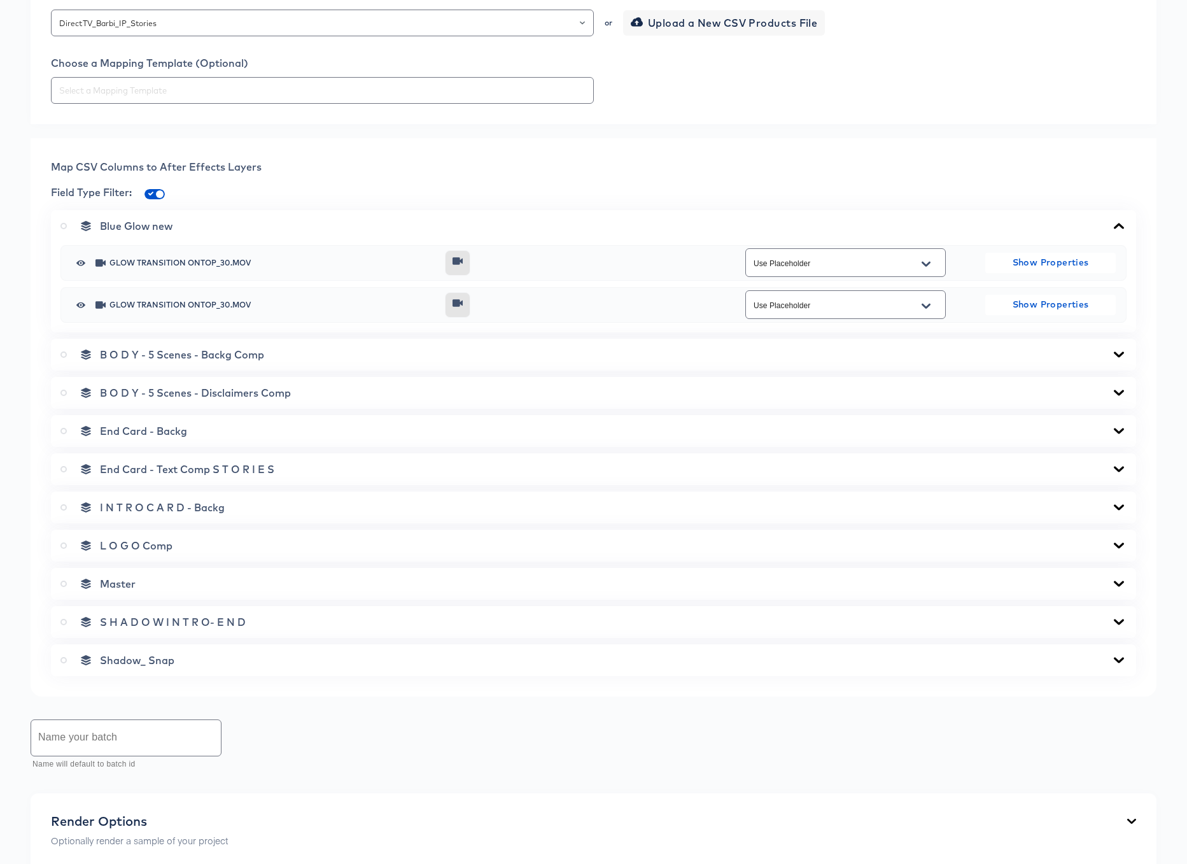
click at [1117, 354] on icon at bounding box center [1119, 354] width 10 height 6
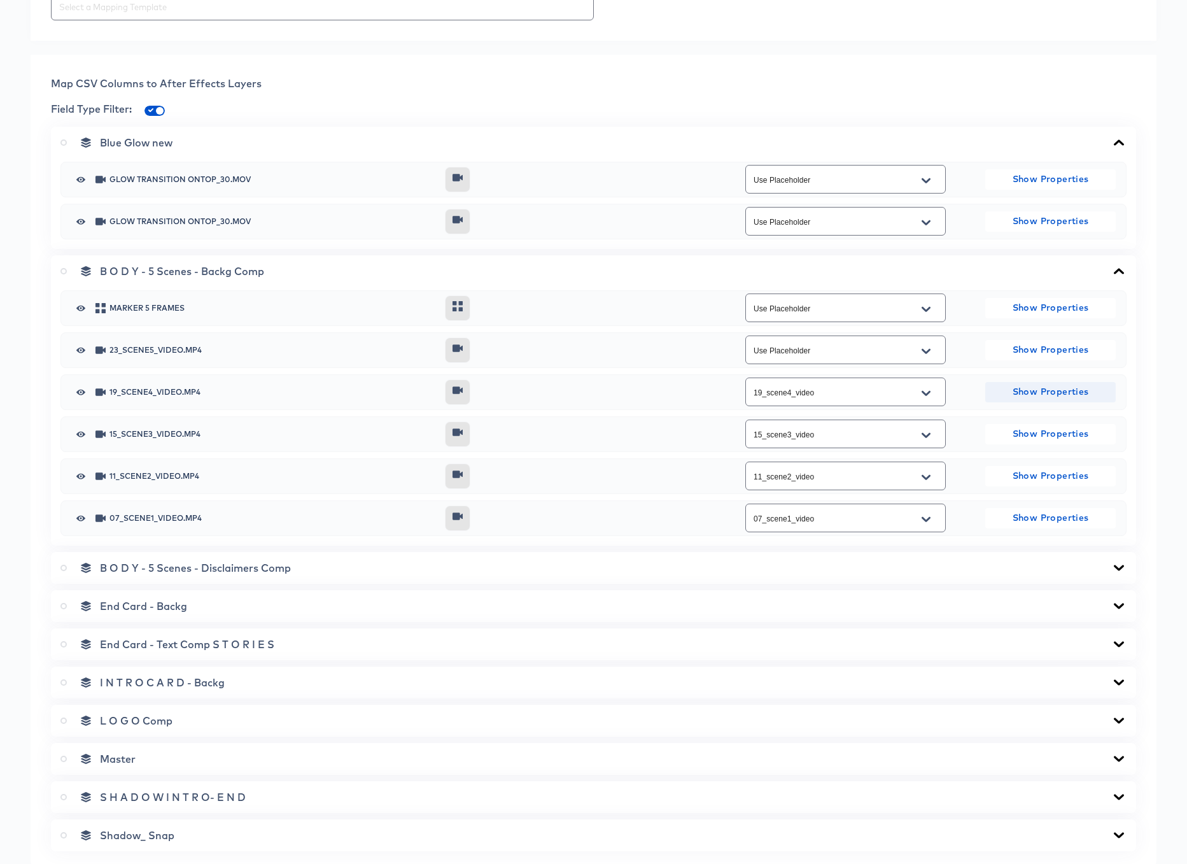
scroll to position [527, 0]
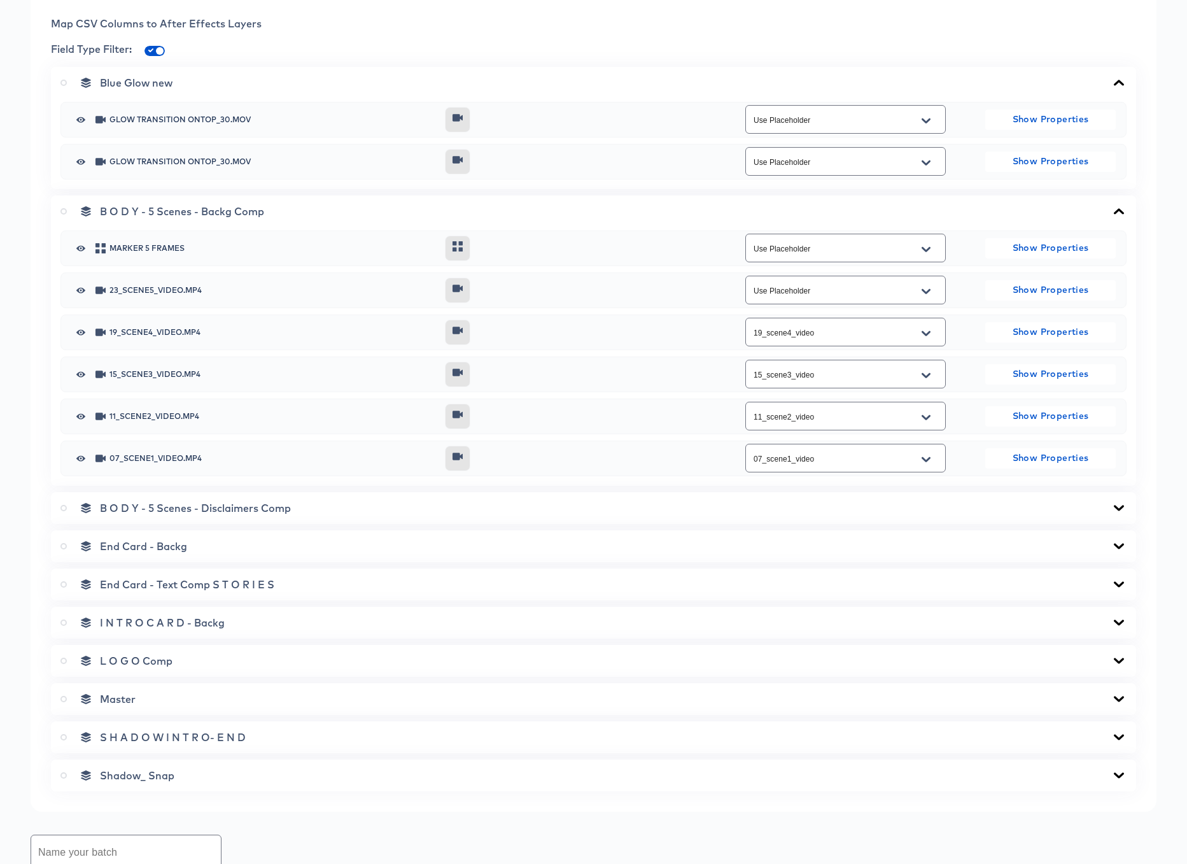
click at [929, 288] on icon "Open" at bounding box center [926, 291] width 9 height 10
click at [930, 290] on icon "Close" at bounding box center [926, 291] width 9 height 10
click at [931, 286] on button "Open" at bounding box center [926, 291] width 19 height 20
click at [931, 286] on button "Close" at bounding box center [926, 291] width 19 height 20
type input "Use Placeholder"
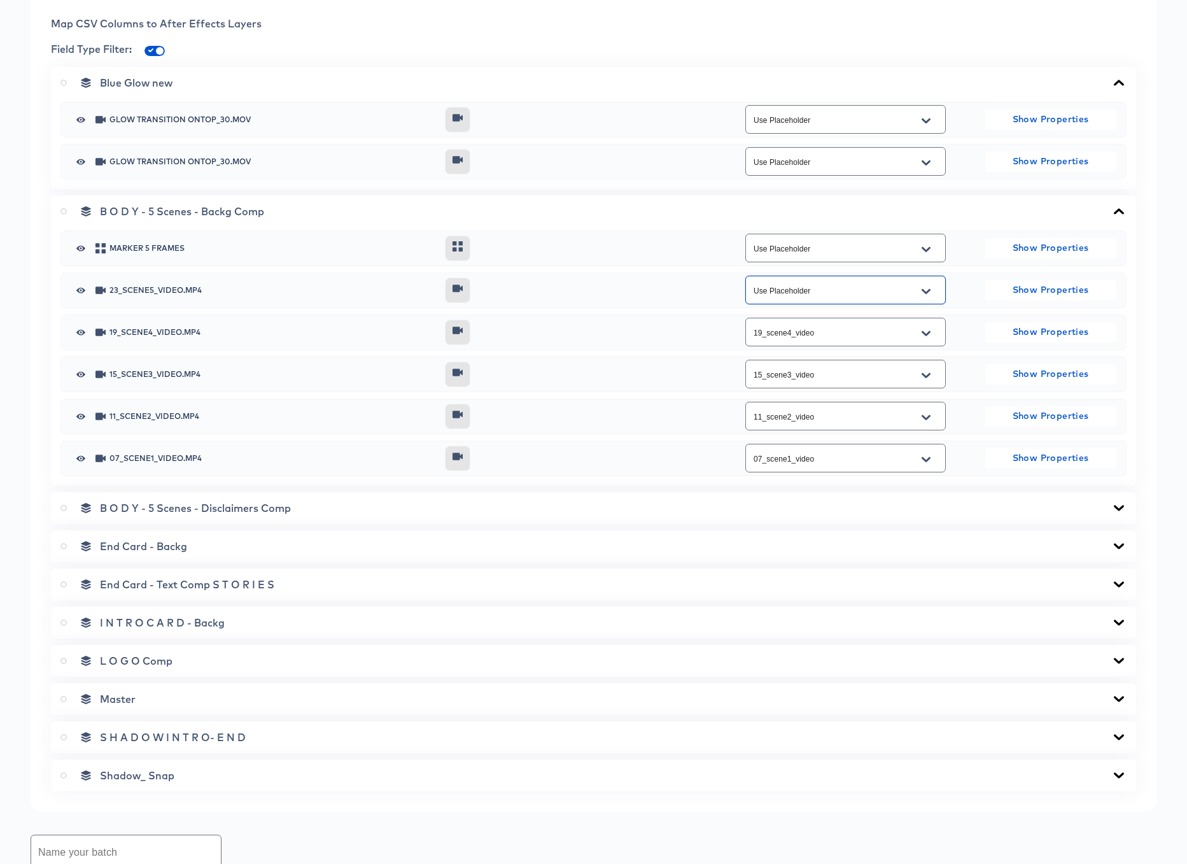
click at [968, 269] on div "marker 5 Frames Use Placeholder Show Properties 23_scene5_video.mp4 Use Placeho…" at bounding box center [593, 353] width 1066 height 246
click at [929, 290] on icon "Open" at bounding box center [926, 290] width 9 height 5
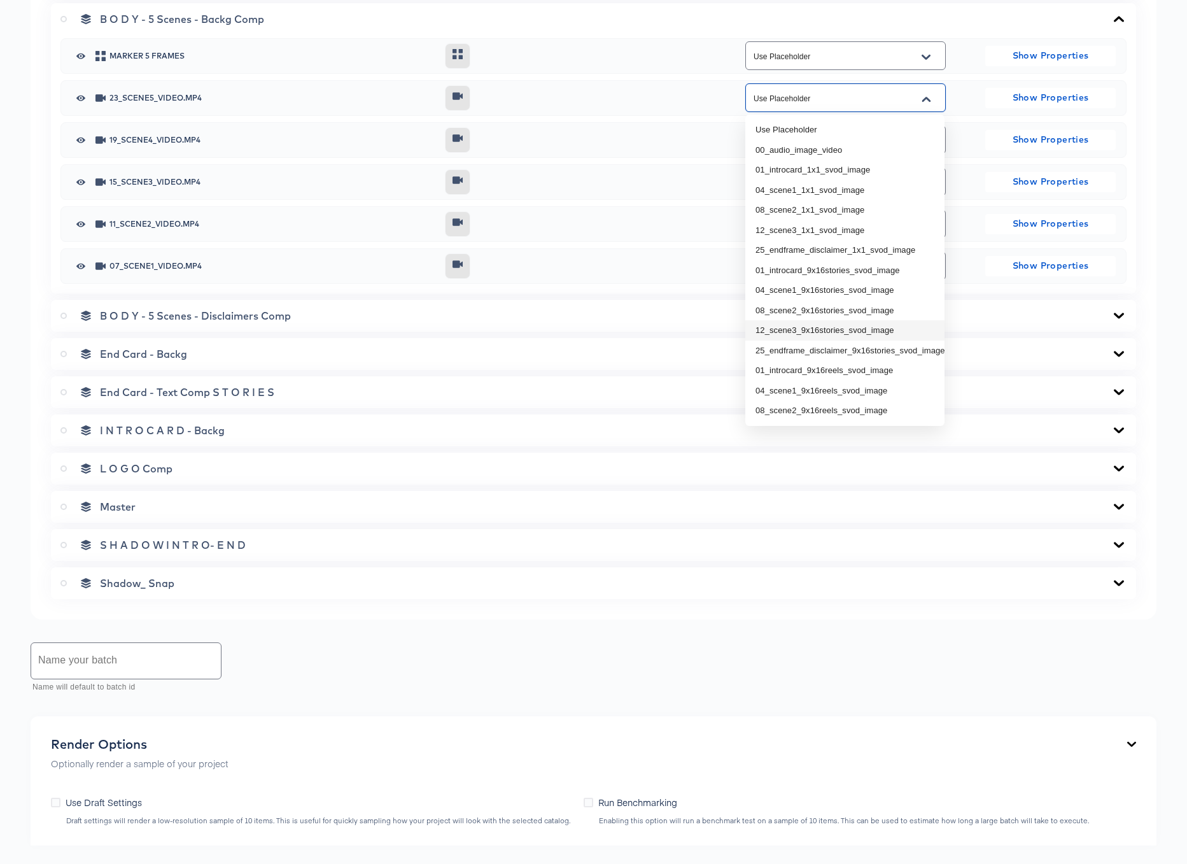
scroll to position [717, 0]
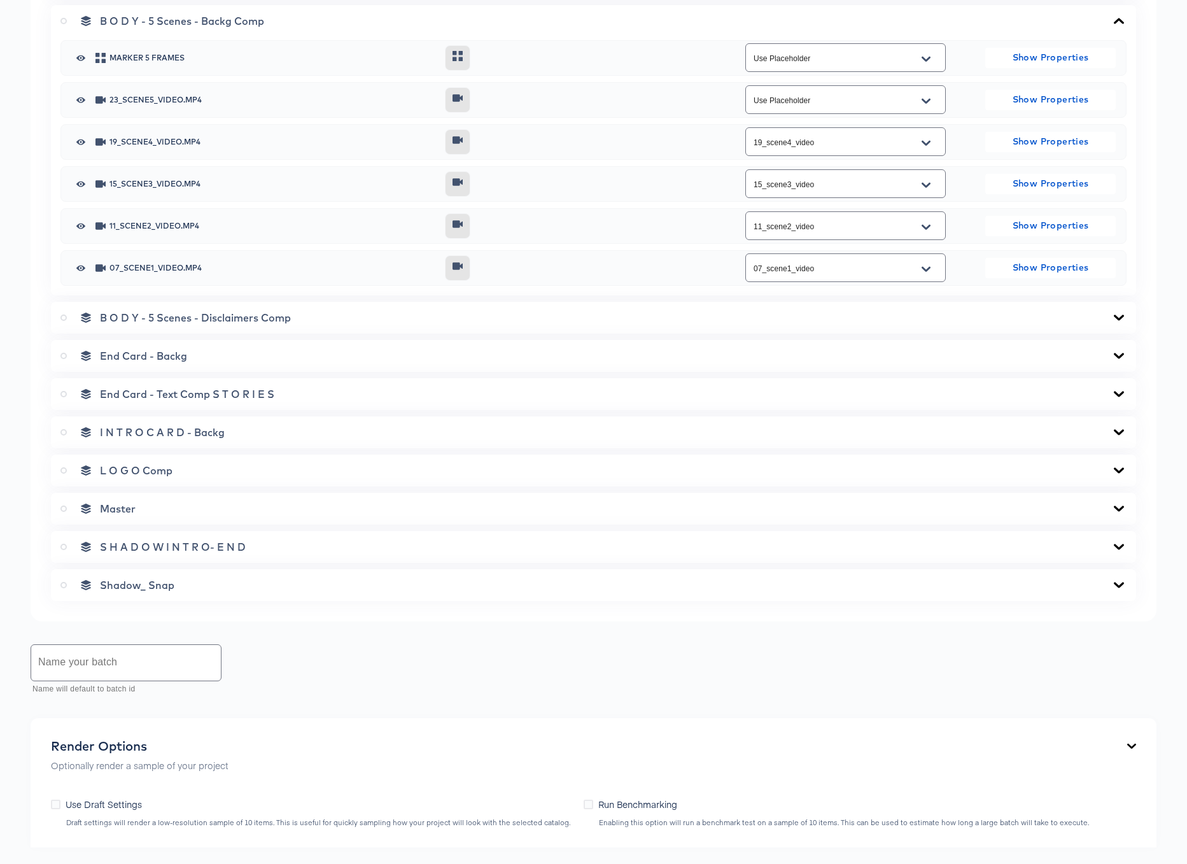
click at [672, 121] on div "marker 5 Frames Use Placeholder Show Properties 23_scene5_video.mp4 Use Placeho…" at bounding box center [593, 163] width 1066 height 246
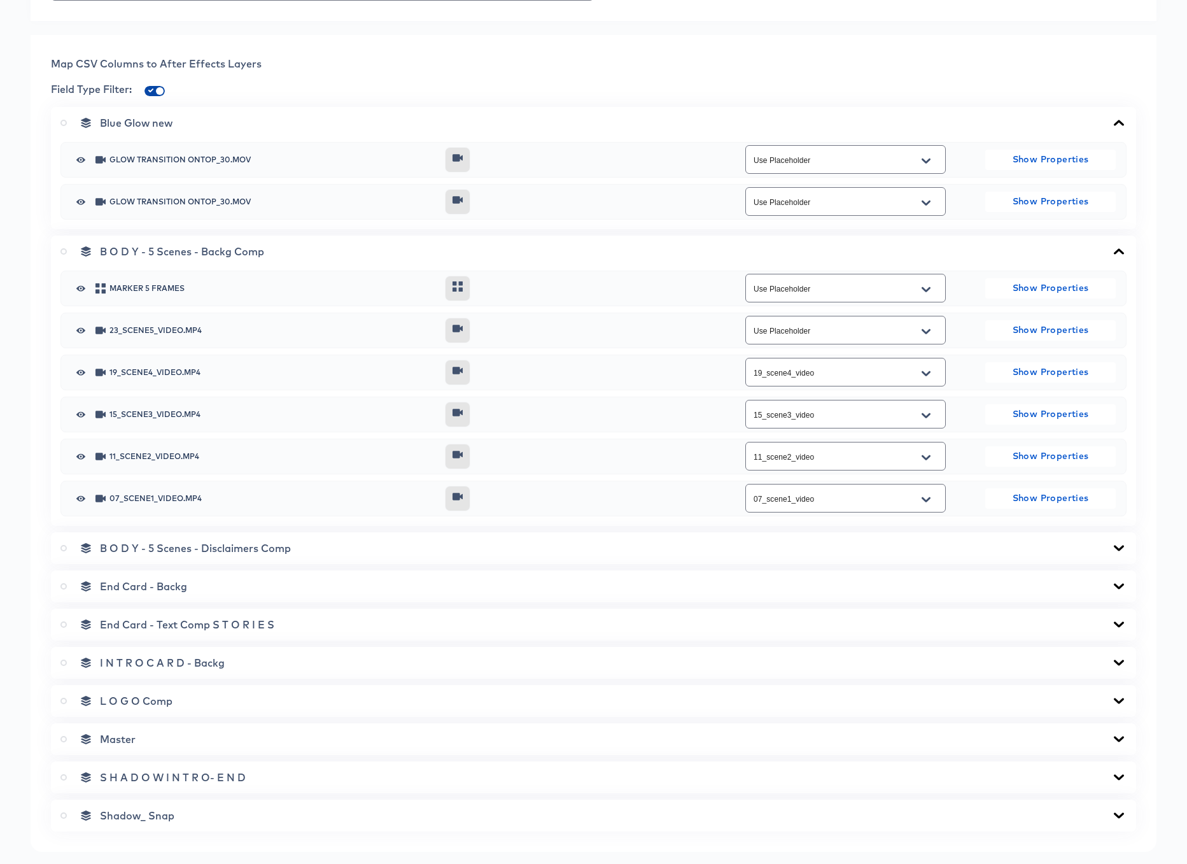
click at [158, 90] on input "checkbox" at bounding box center [160, 93] width 31 height 10
checkbox input "false"
click at [934, 337] on div at bounding box center [926, 331] width 27 height 20
click at [924, 332] on icon "Open" at bounding box center [926, 330] width 9 height 5
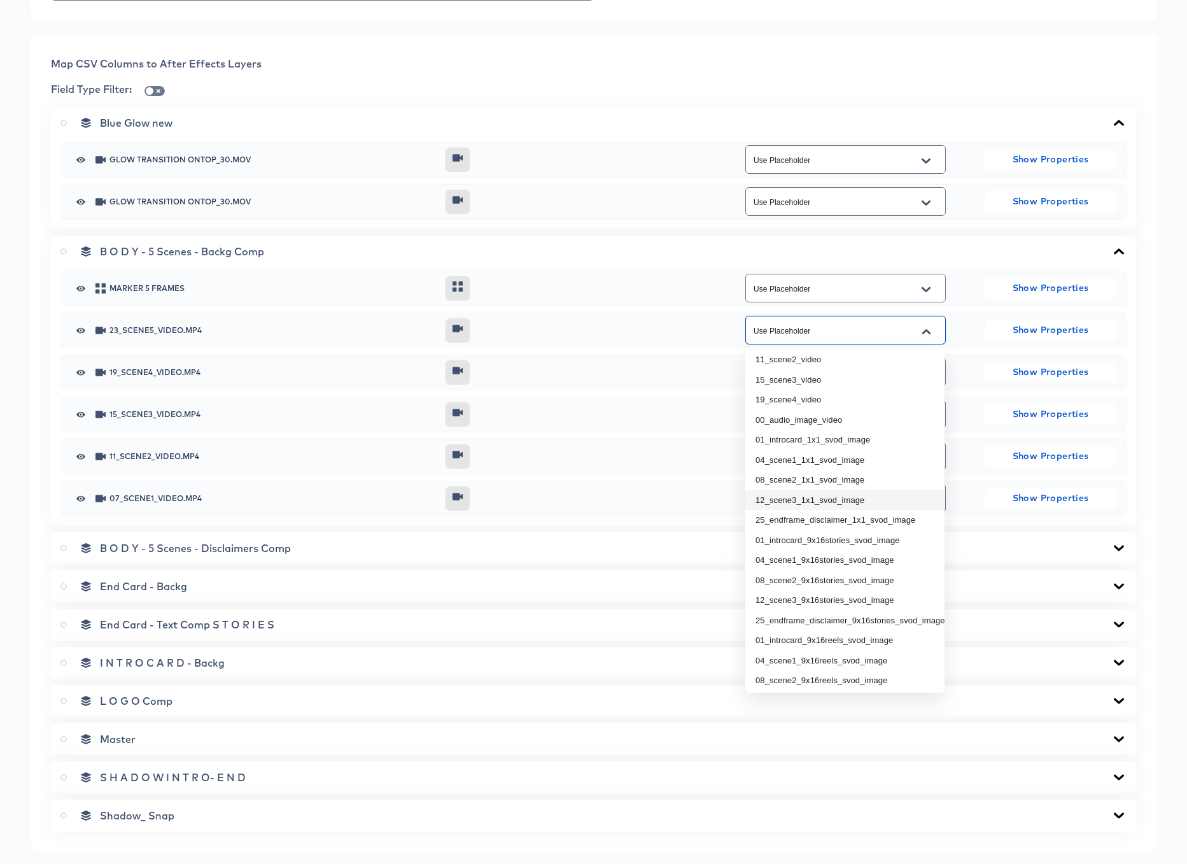
scroll to position [125, 0]
click at [714, 330] on div "23_scene5_video.mp4 Use Placeholder Show Properties" at bounding box center [593, 330] width 1045 height 34
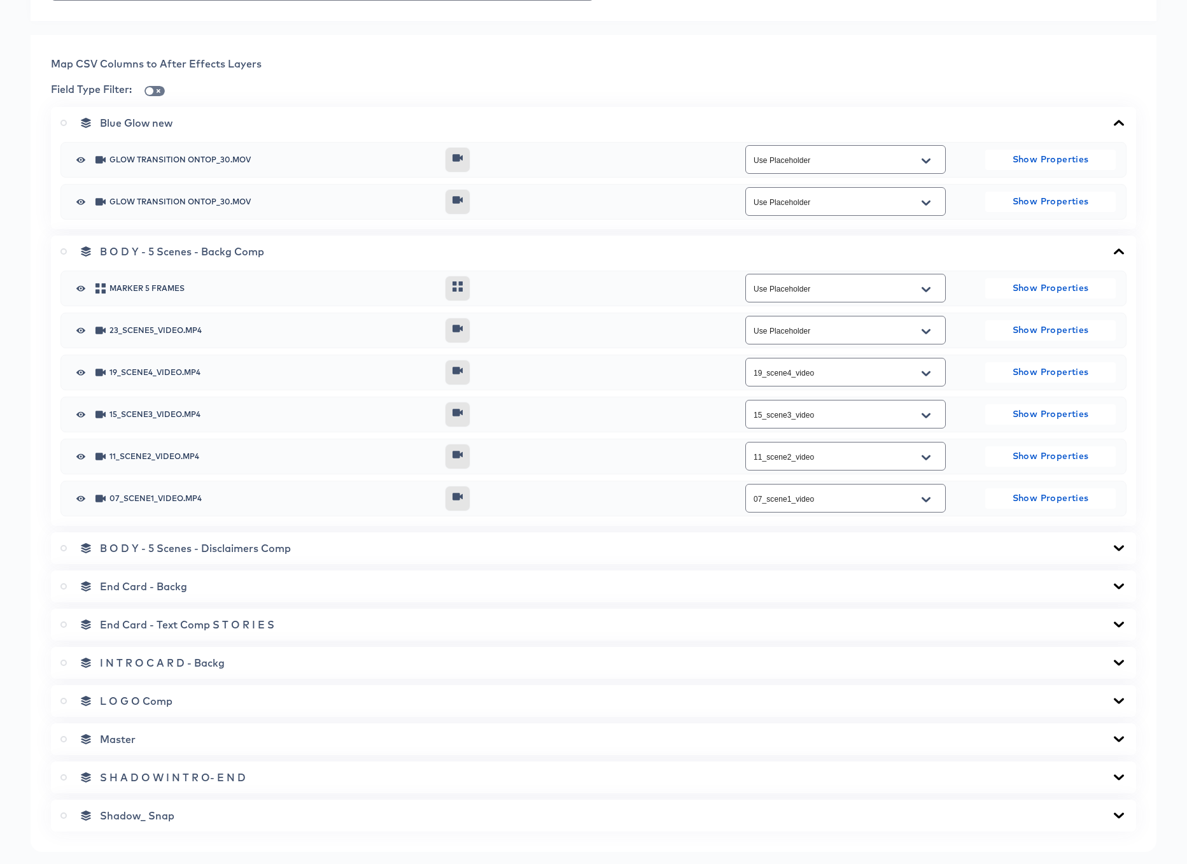
click at [924, 328] on icon "Open" at bounding box center [926, 332] width 9 height 10
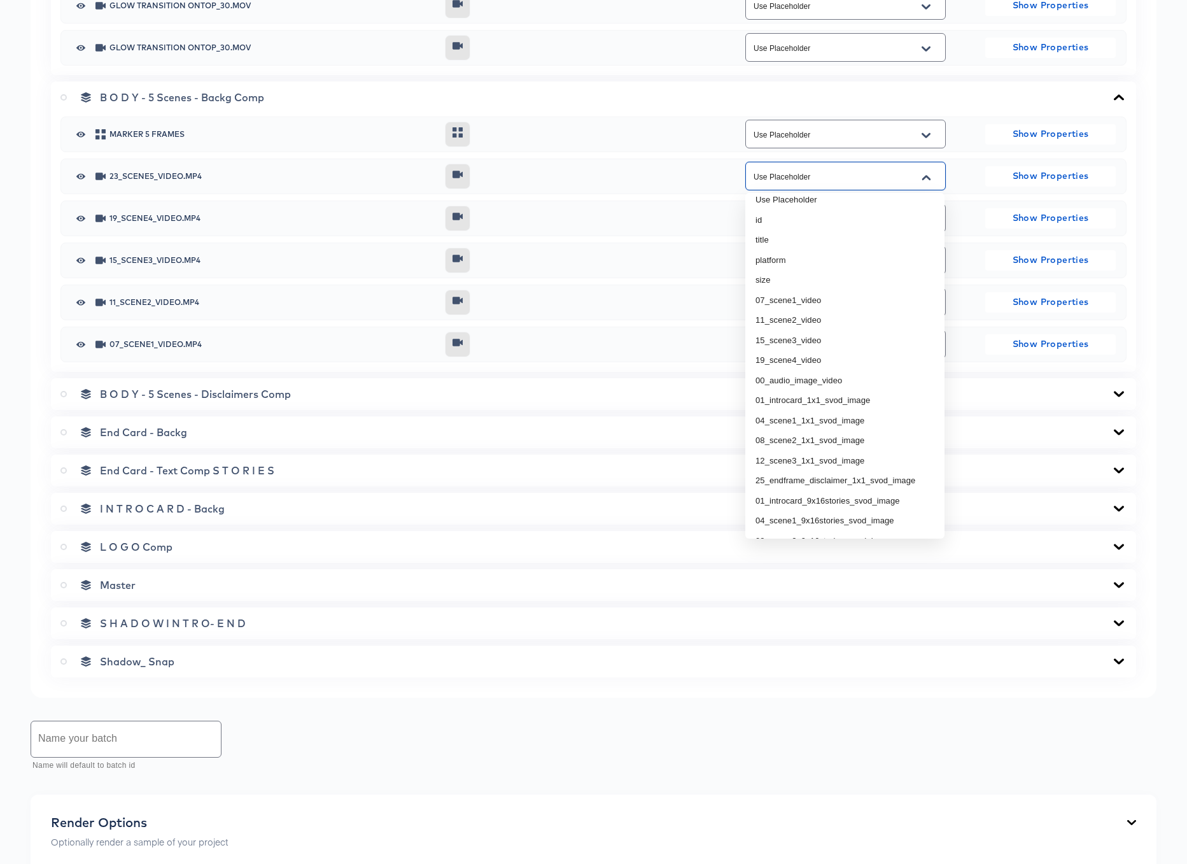
scroll to position [8, 0]
click at [838, 703] on div "Back DTV-570_Showcase_Template_20_Stories_9x16_collected_6 Portrait Video 1080 …" at bounding box center [593, 267] width 1187 height 1688
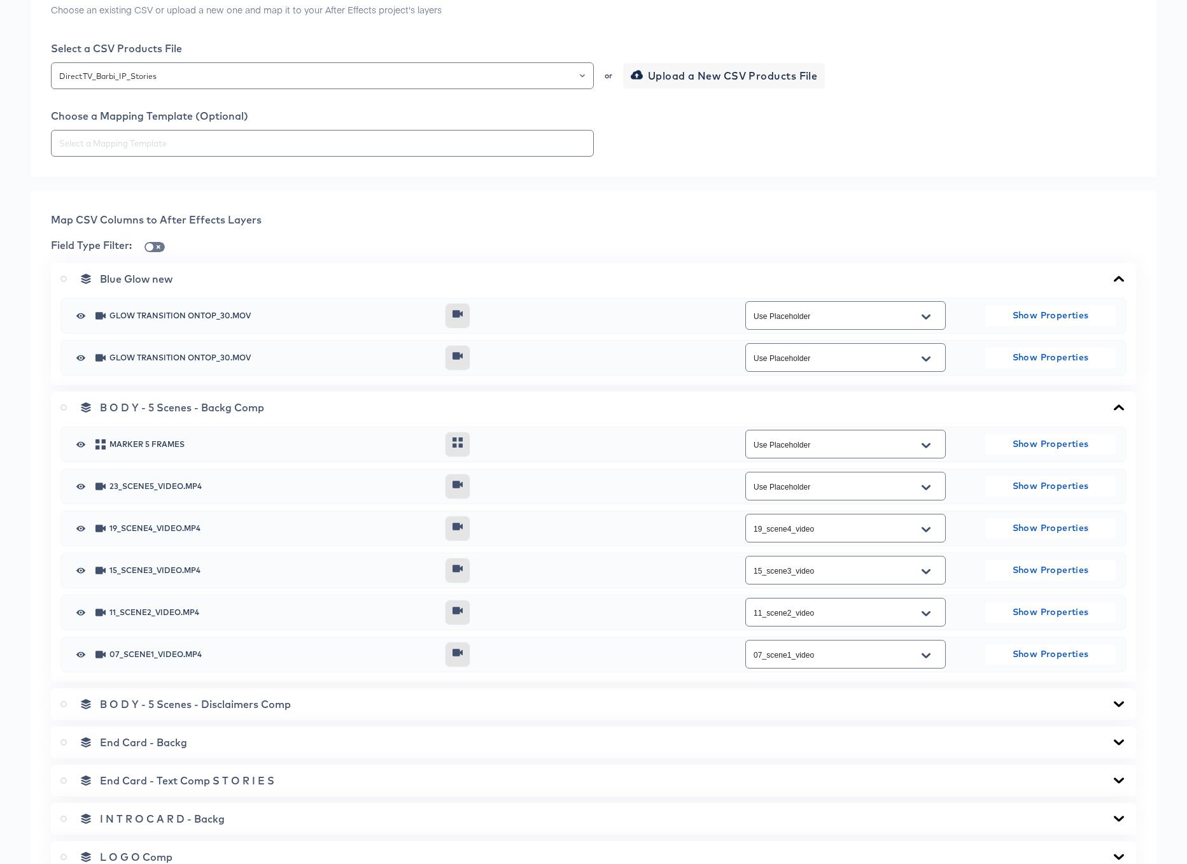
scroll to position [0, 0]
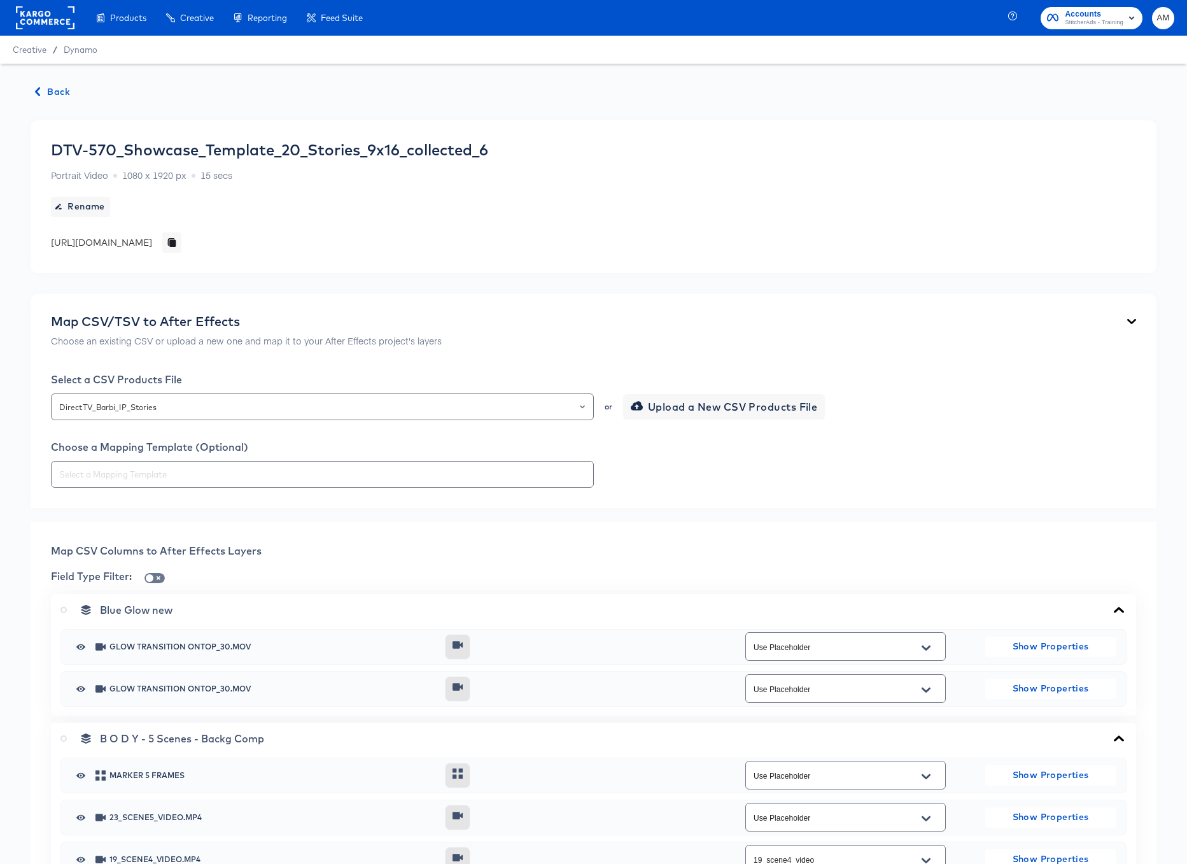
click at [58, 92] on span "Back" at bounding box center [53, 92] width 34 height 16
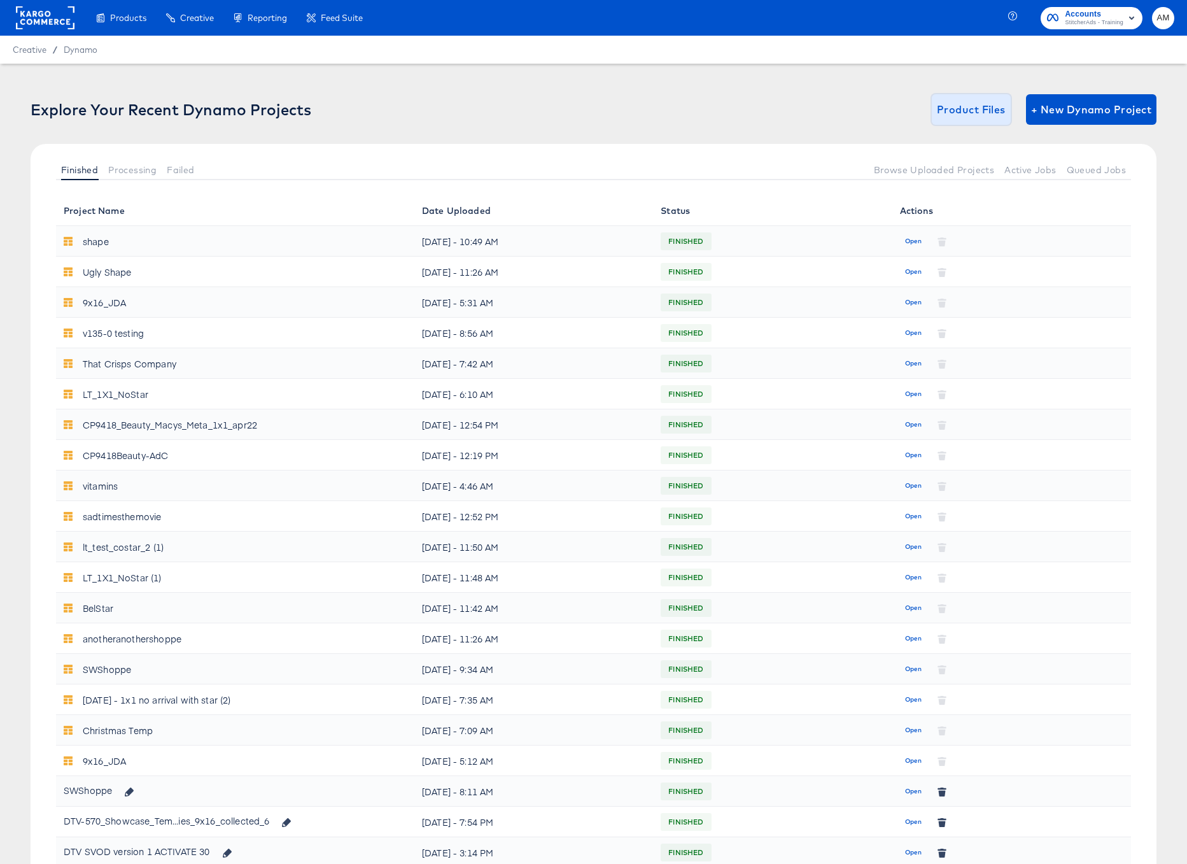
click at [975, 113] on span "Product Files" at bounding box center [971, 110] width 69 height 18
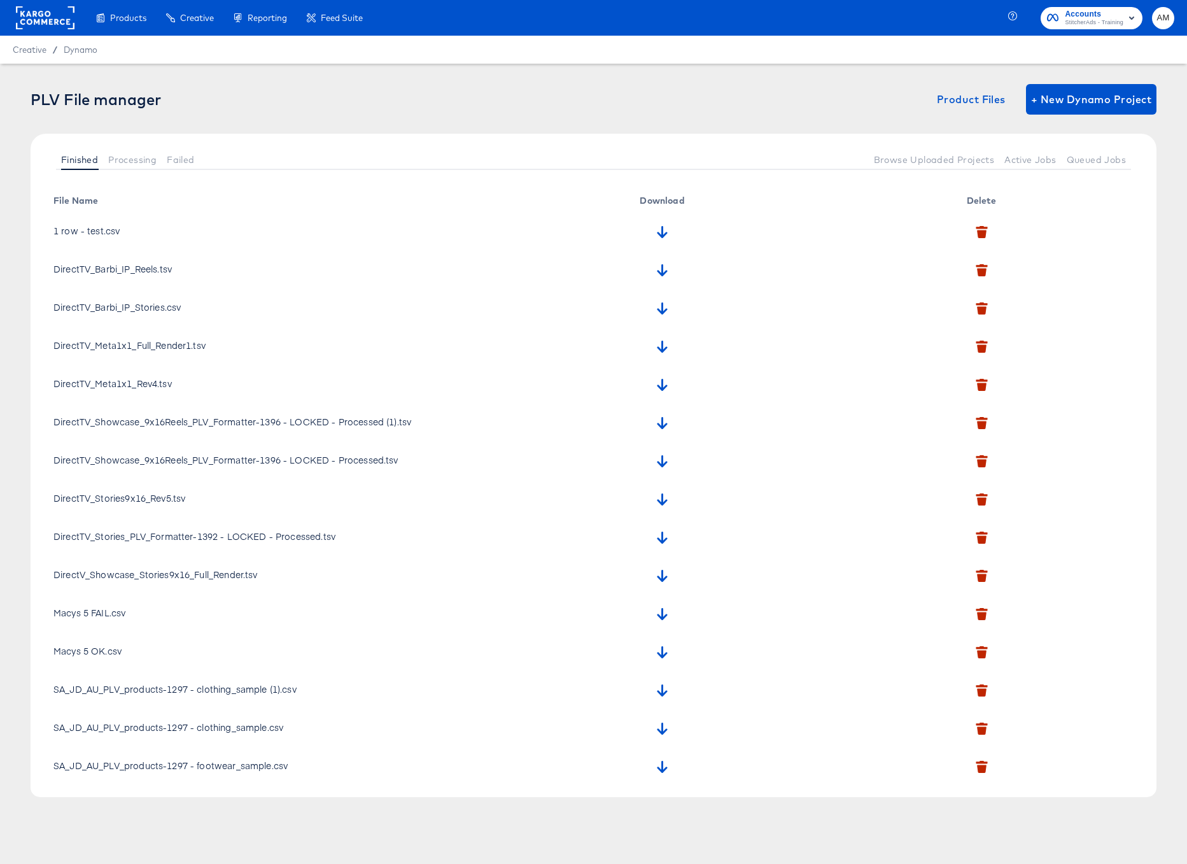
click at [957, 81] on div "PLV File manager Product Files + New Dynamo Project Finished Processing Failed …" at bounding box center [593, 450] width 1187 height 773
click at [961, 104] on span "Product Files" at bounding box center [971, 99] width 69 height 18
click at [961, 101] on span "Product Files" at bounding box center [971, 99] width 69 height 18
click at [960, 101] on span "Product Files" at bounding box center [971, 99] width 69 height 18
click at [979, 308] on icon "button" at bounding box center [982, 310] width 10 height 8
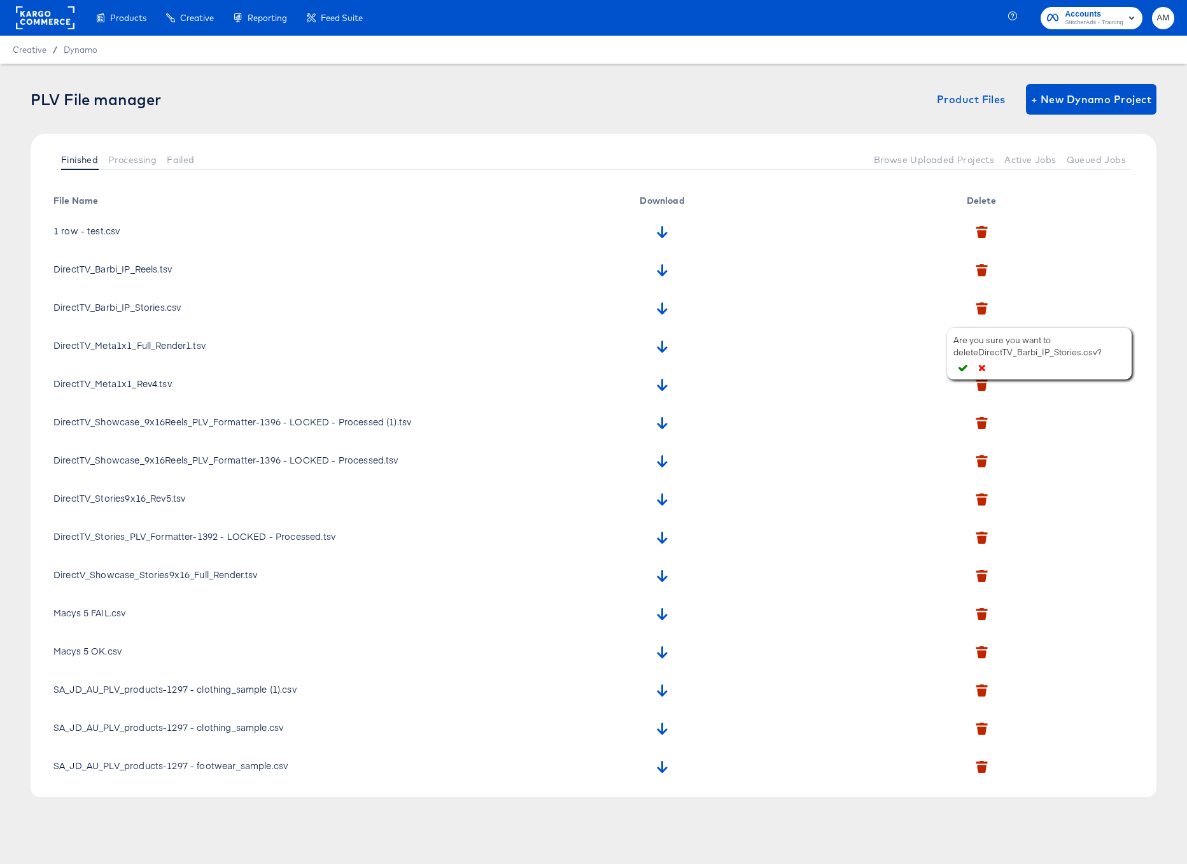
click at [961, 371] on icon "button" at bounding box center [963, 367] width 9 height 9
